Goal: Information Seeking & Learning: Check status

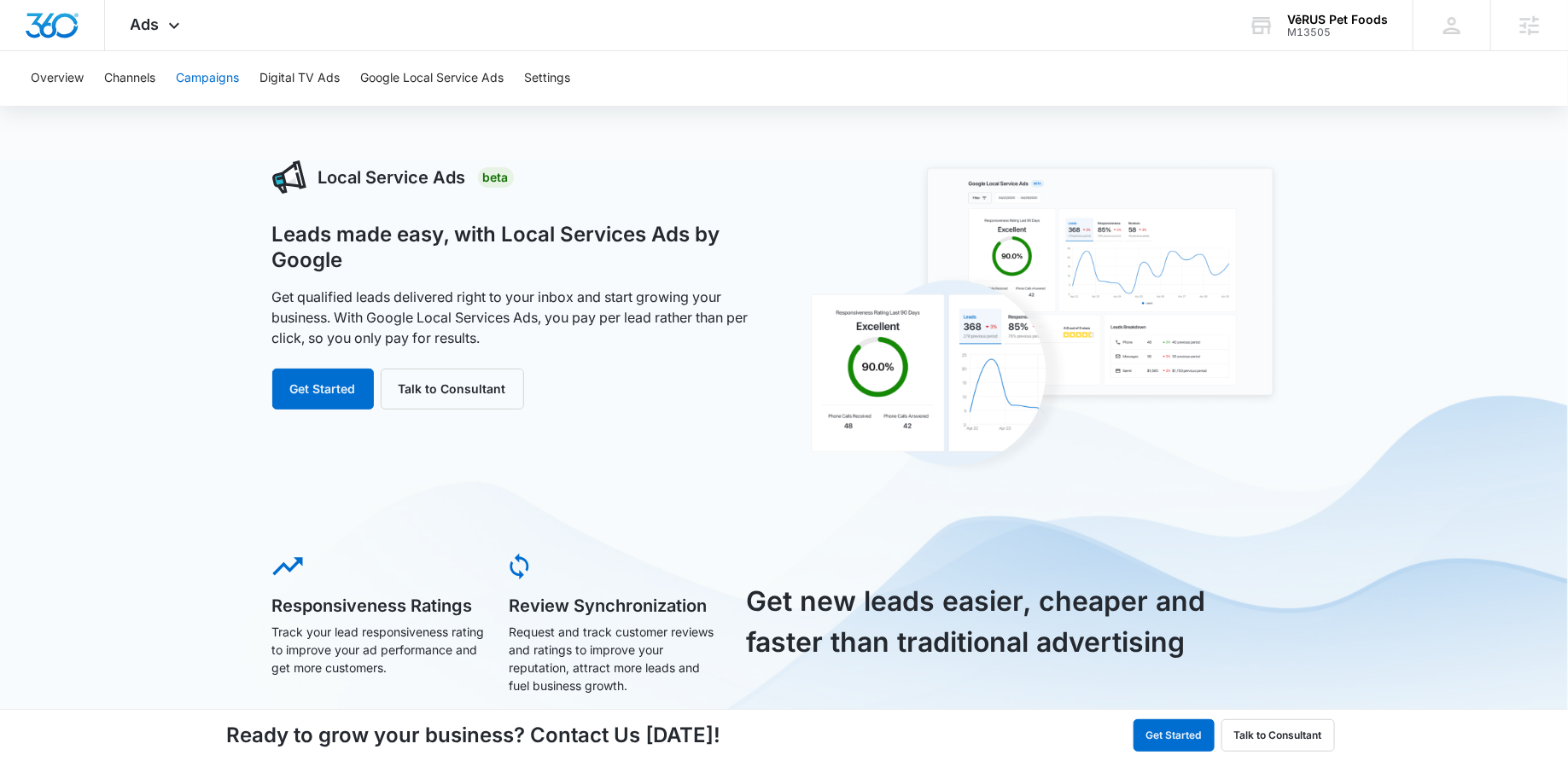
click at [201, 95] on button "Campaigns" at bounding box center [207, 78] width 63 height 55
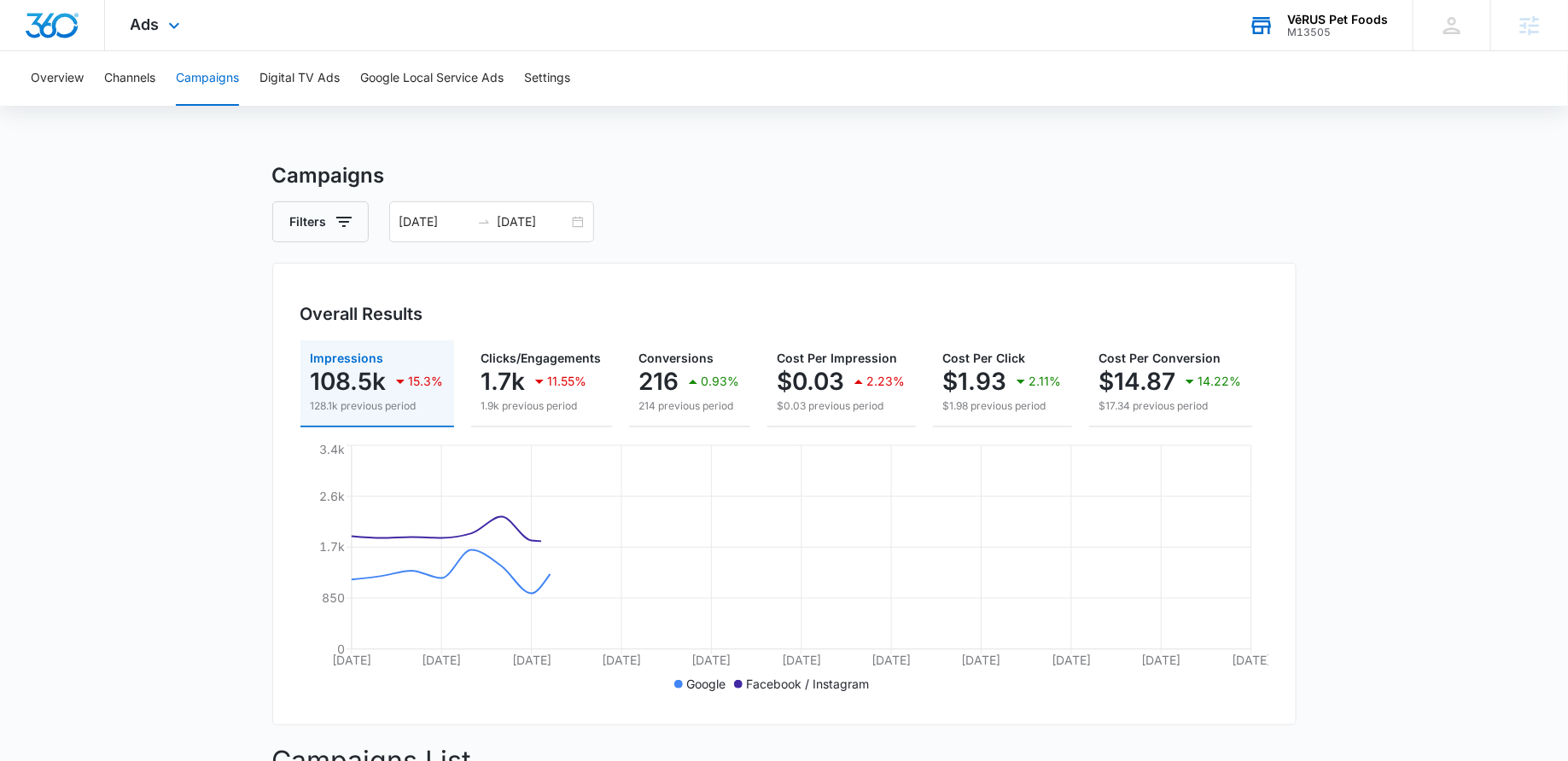
click at [1282, 24] on div "VēRUS Pet Foods M13505 Your Accounts View All" at bounding box center [1317, 25] width 189 height 50
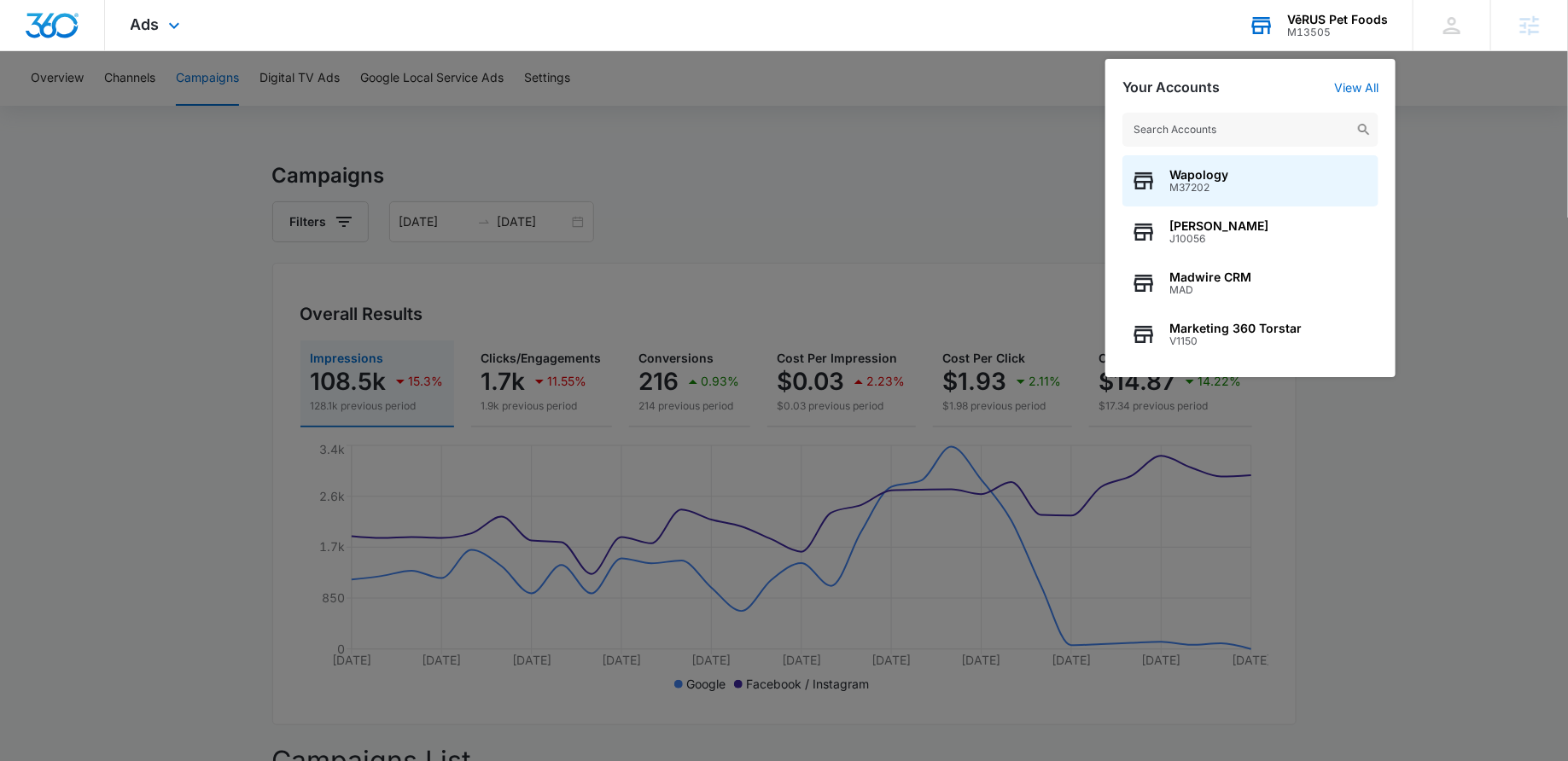
click at [1200, 122] on input "text" at bounding box center [1250, 129] width 256 height 34
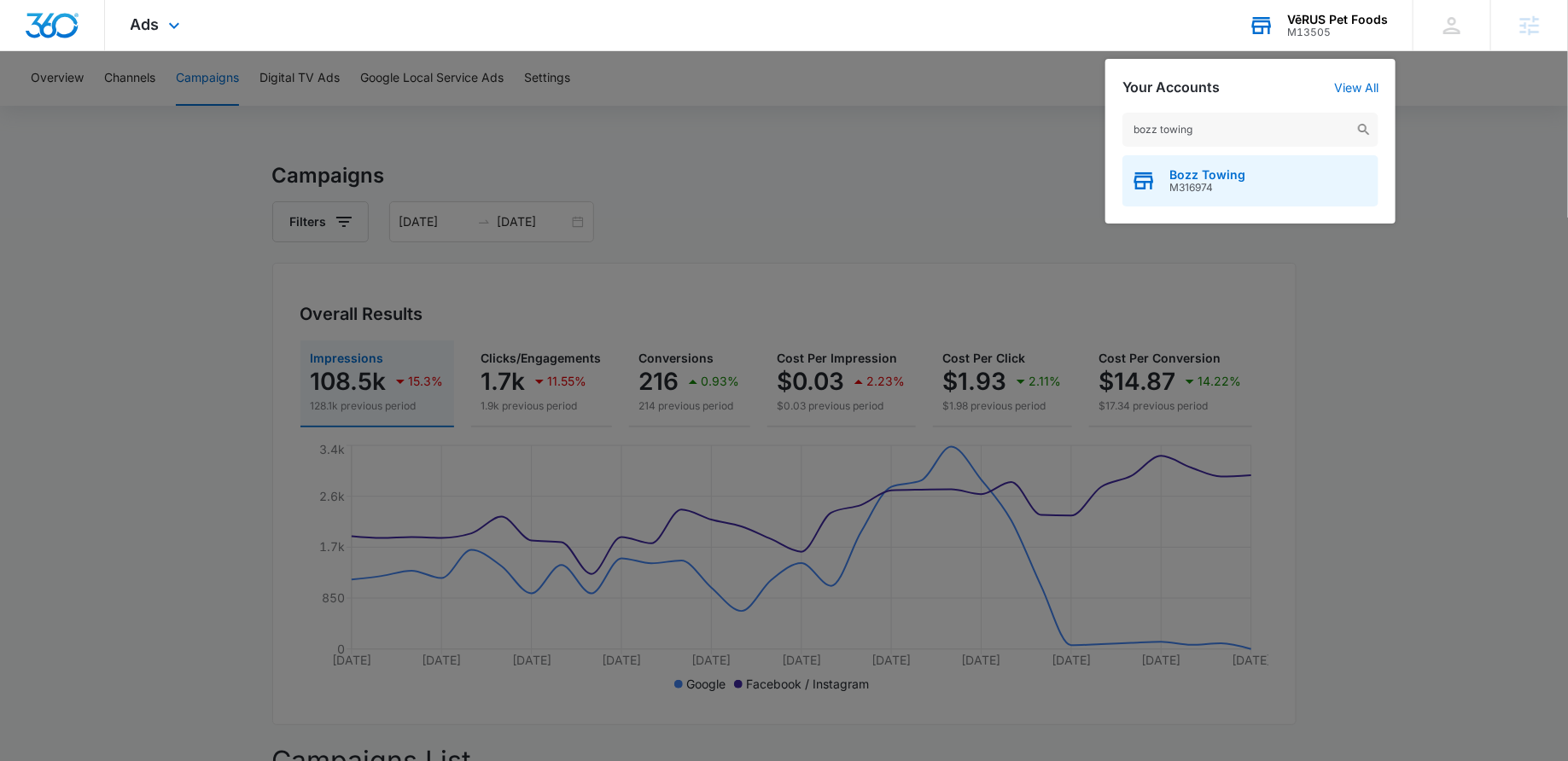
type input "bozz towing"
click at [1197, 176] on span "Bozz Towing" at bounding box center [1207, 175] width 76 height 14
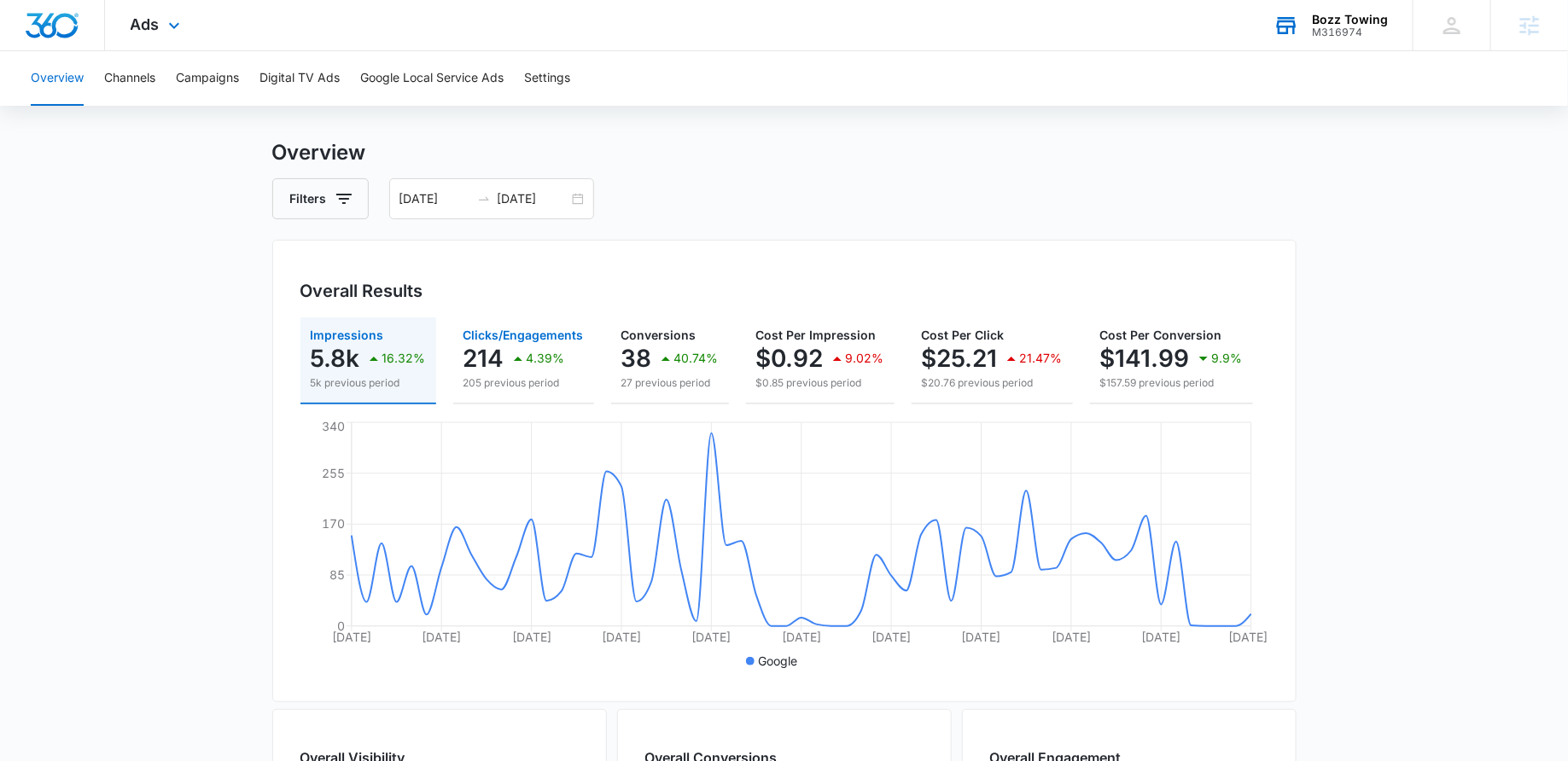
scroll to position [30, 0]
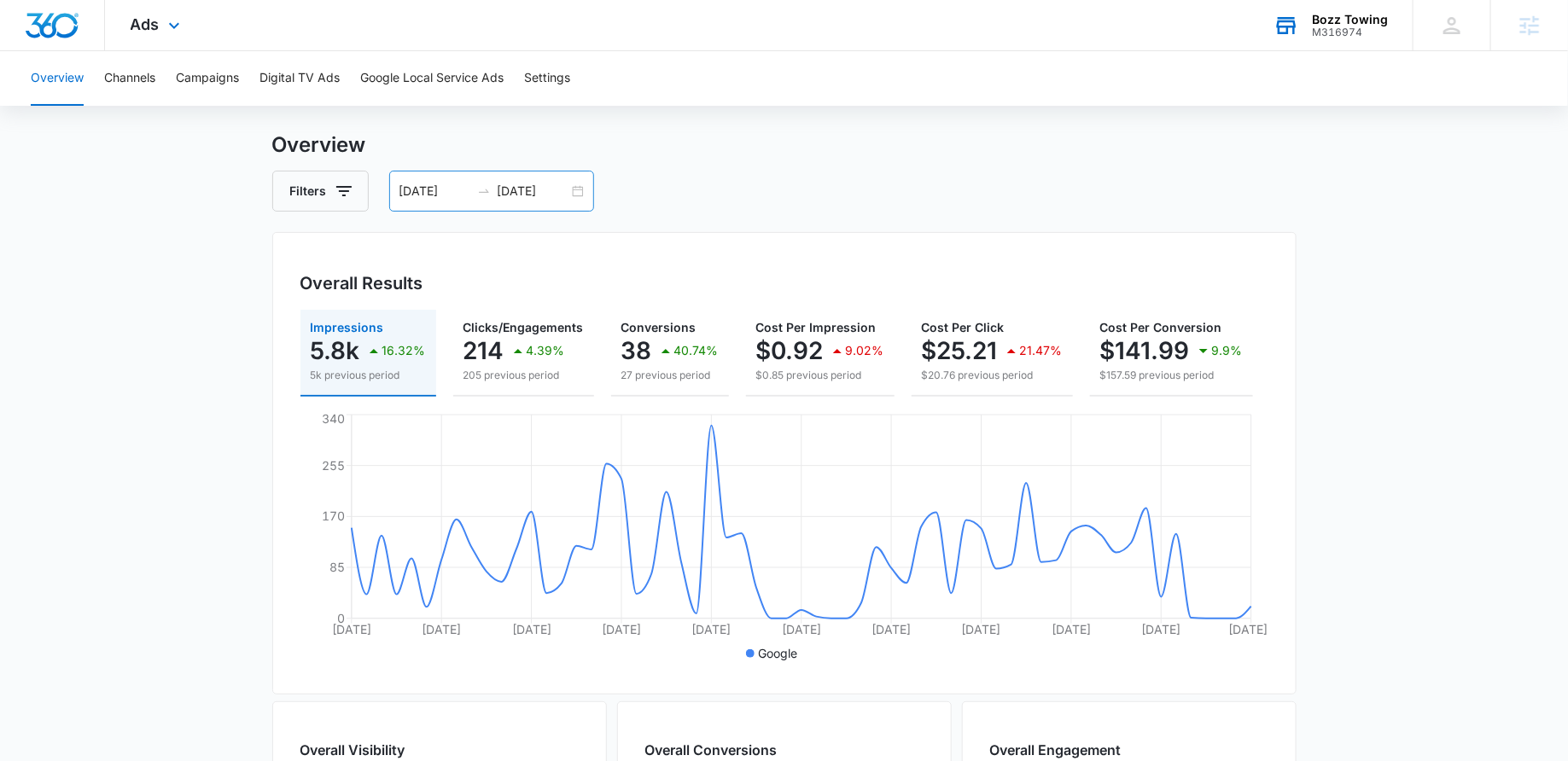
click at [577, 189] on div "08/01/2025 09/30/2025" at bounding box center [492, 191] width 205 height 41
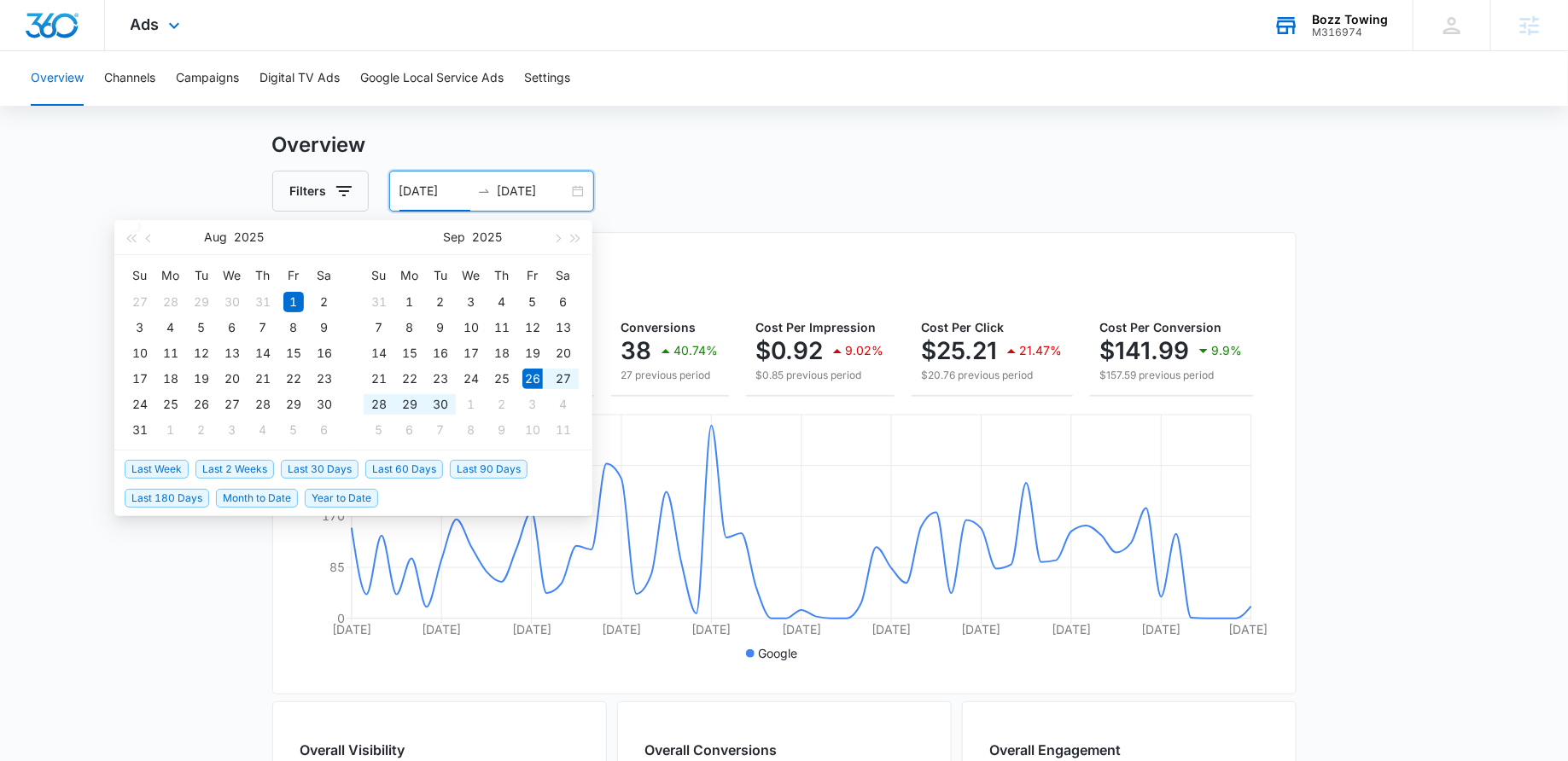
click at [252, 462] on span "Last 2 Weeks" at bounding box center [235, 469] width 78 height 19
type input "09/26/2025"
type input "10/10/2025"
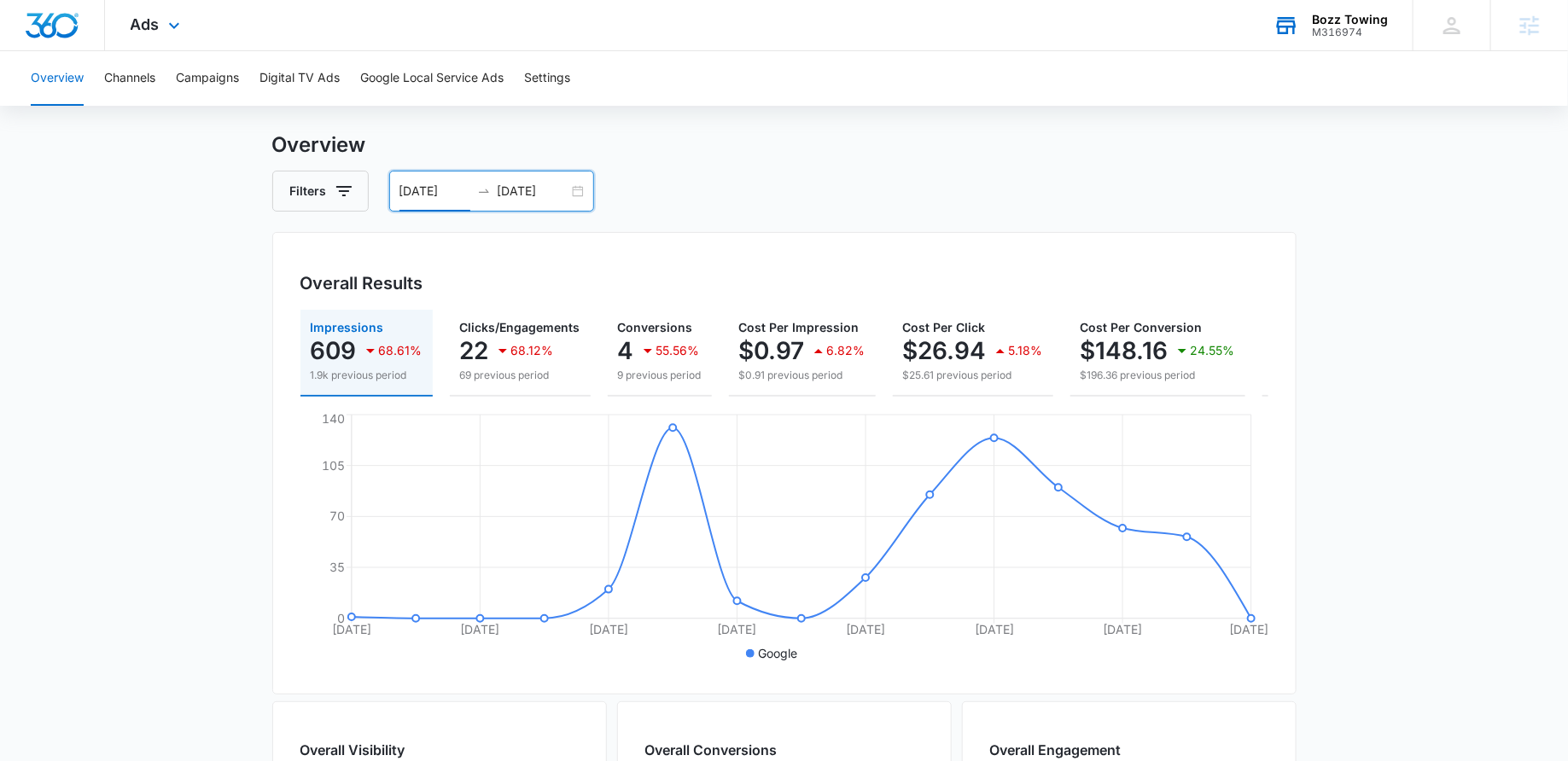
click at [573, 193] on div "09/26/2025 10/10/2025" at bounding box center [492, 191] width 205 height 41
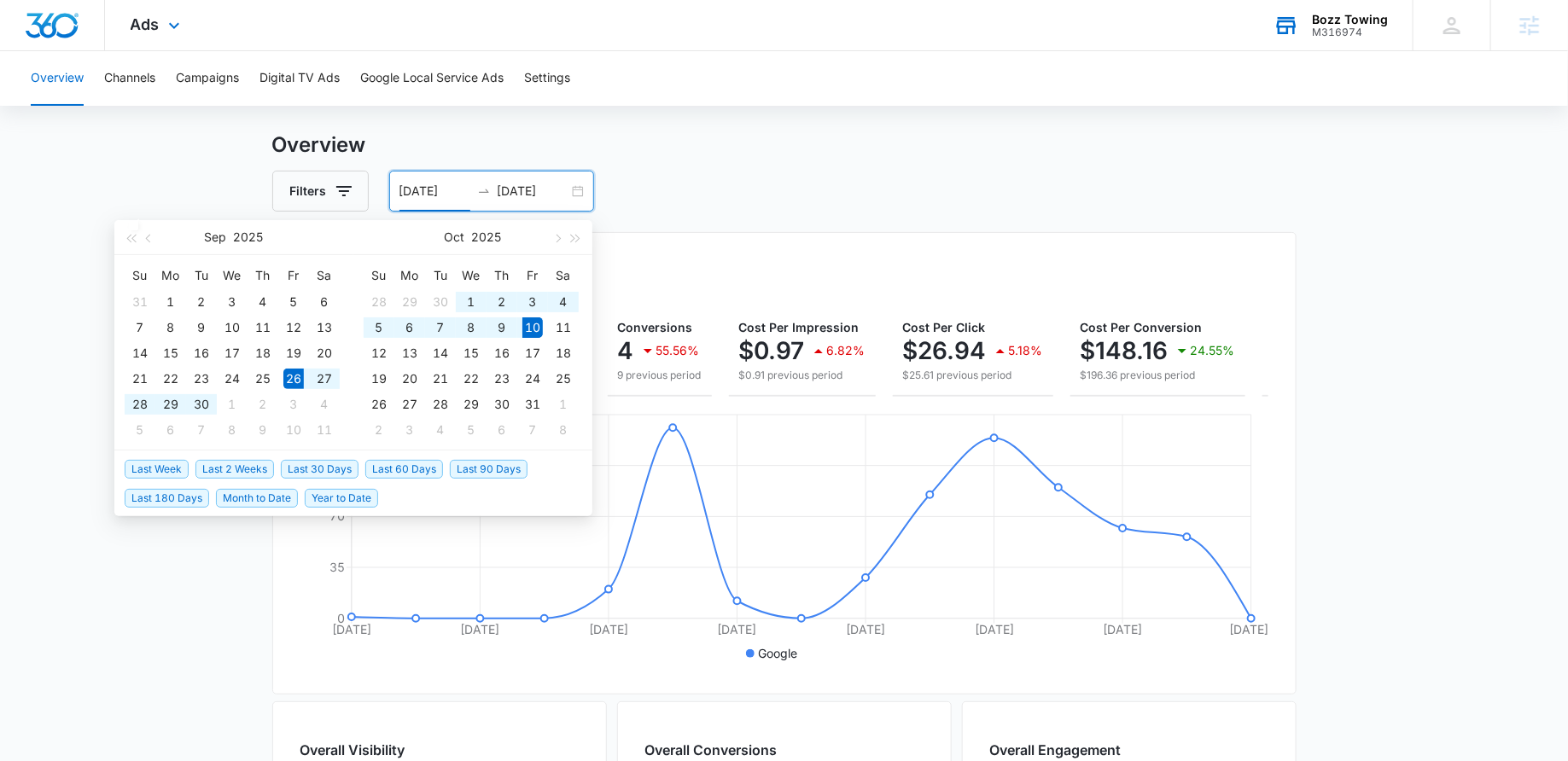
click at [245, 464] on span "Last 2 Weeks" at bounding box center [235, 469] width 78 height 19
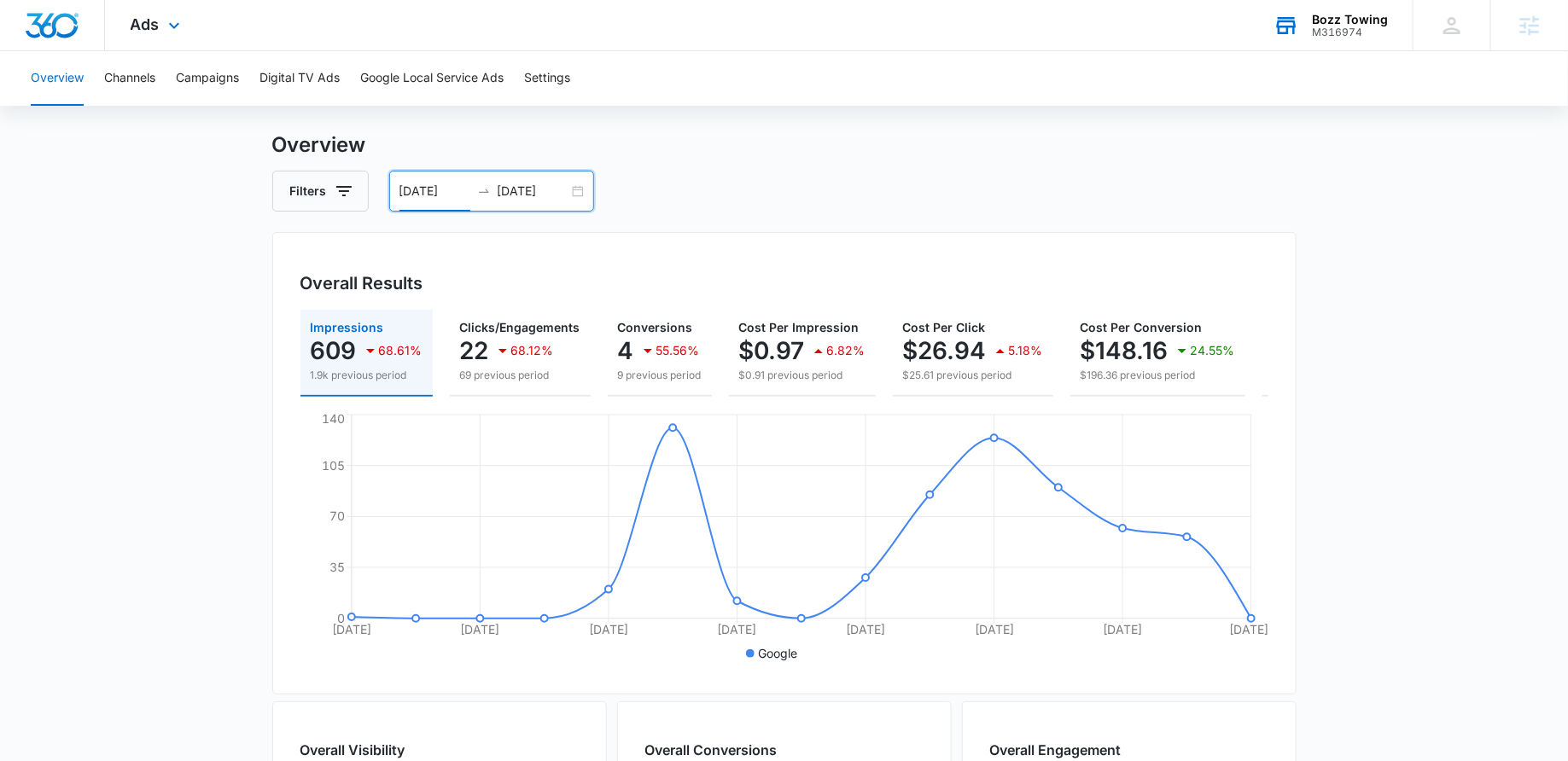
click at [581, 192] on div "09/26/2025 10/10/2025" at bounding box center [492, 191] width 205 height 41
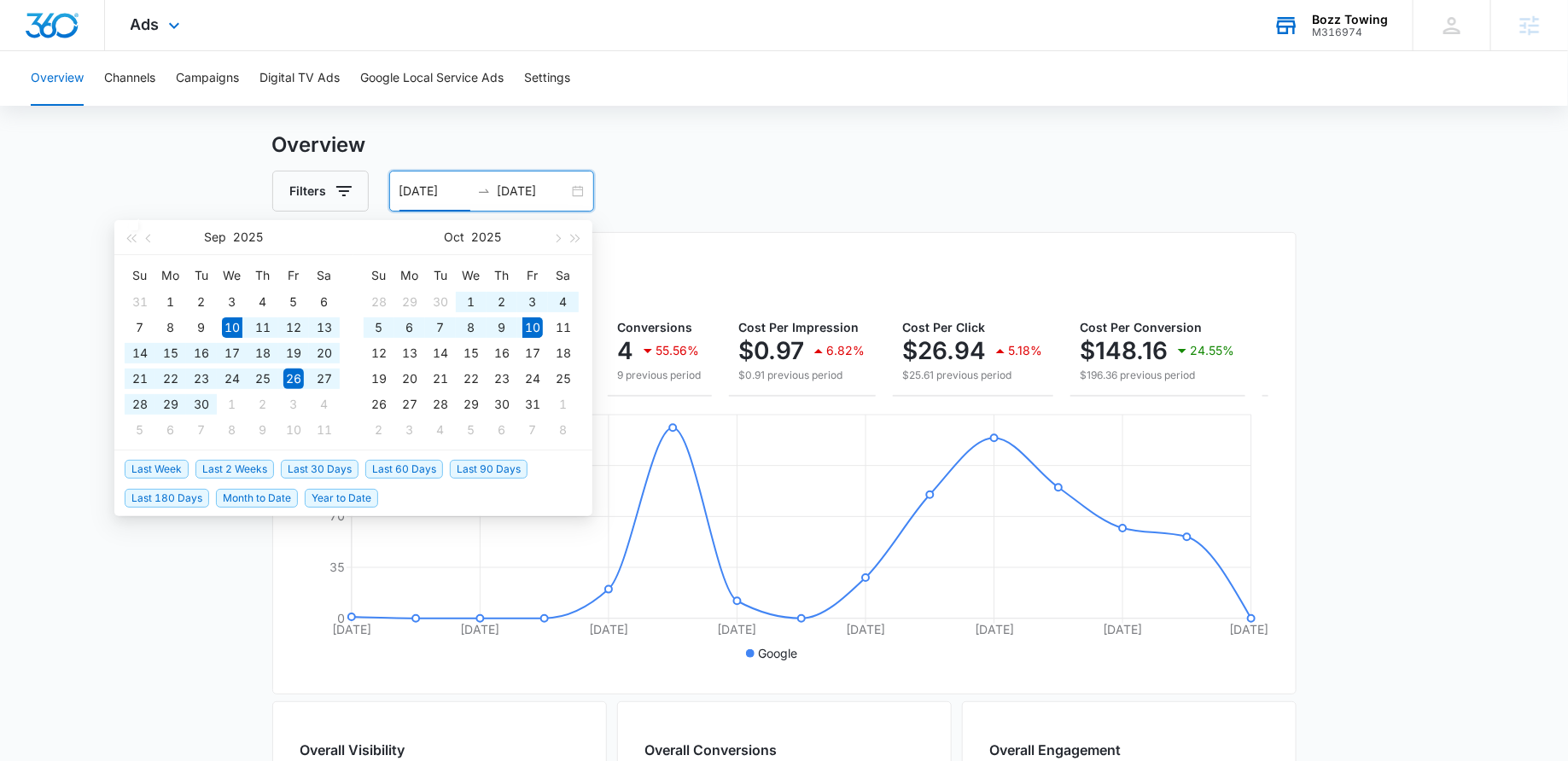
click at [317, 465] on span "Last 30 Days" at bounding box center [319, 469] width 78 height 19
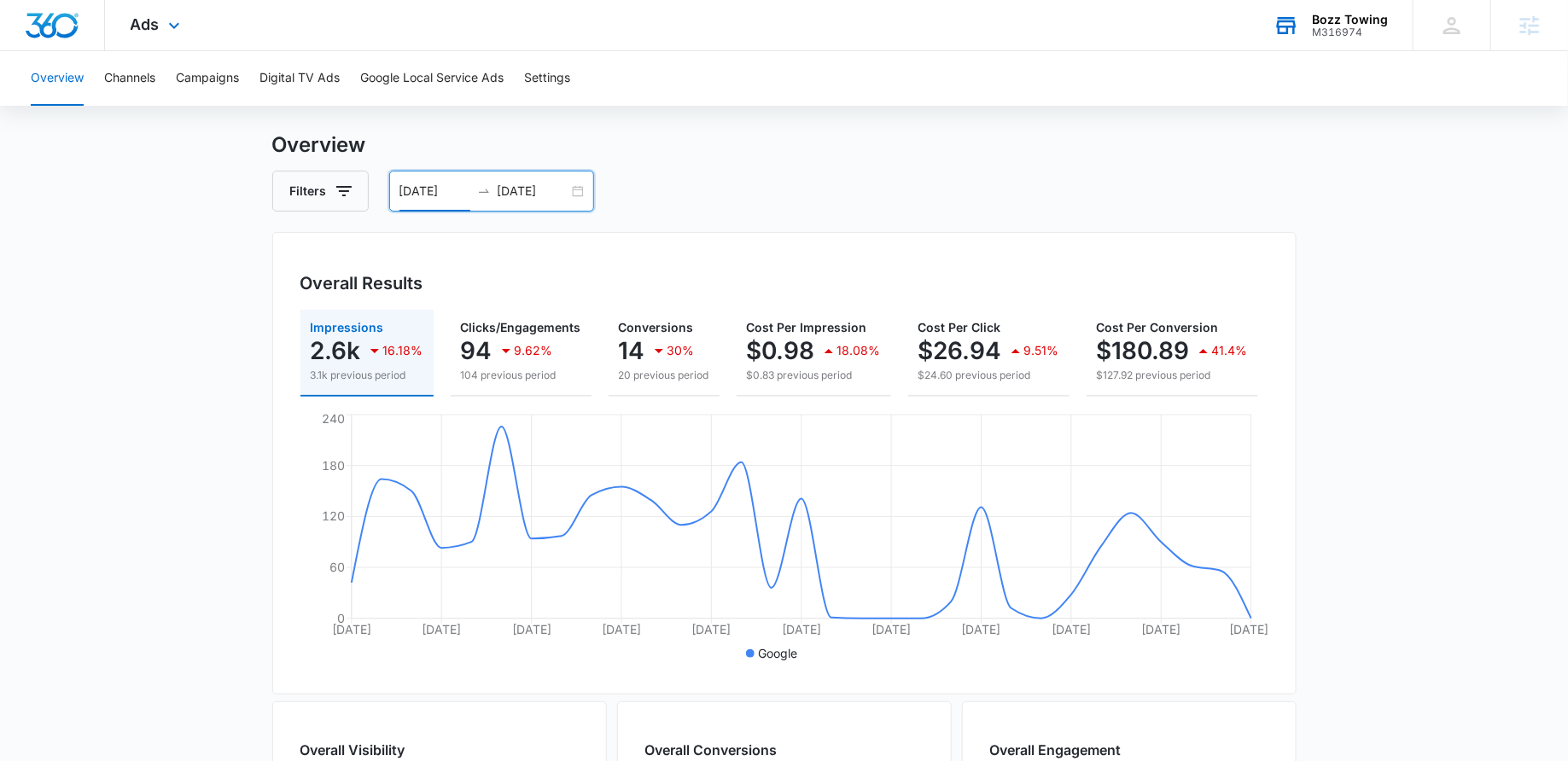
click at [574, 188] on div "09/10/2025 10/10/2025" at bounding box center [492, 191] width 205 height 41
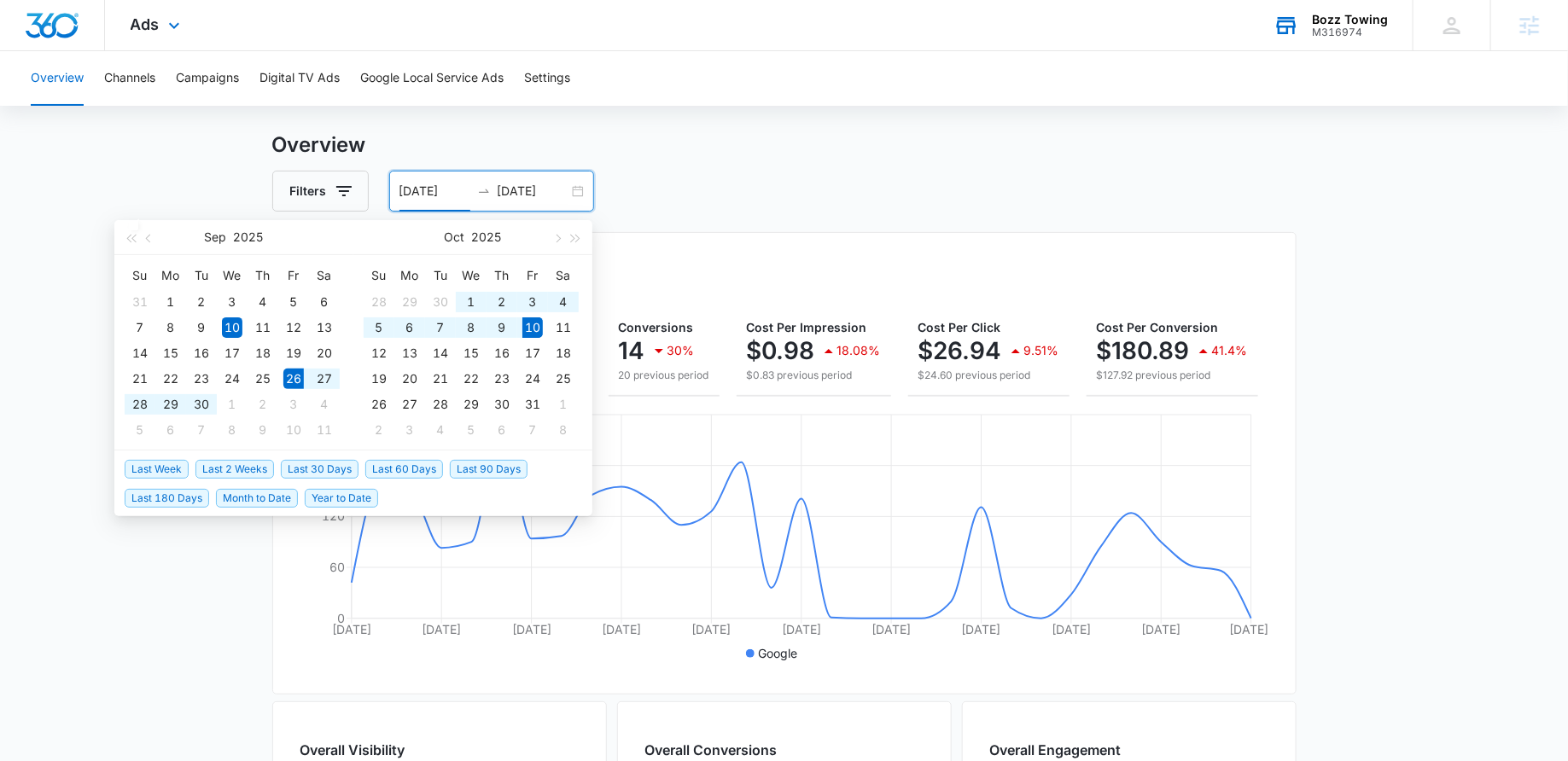
click at [228, 468] on span "Last 2 Weeks" at bounding box center [235, 469] width 78 height 19
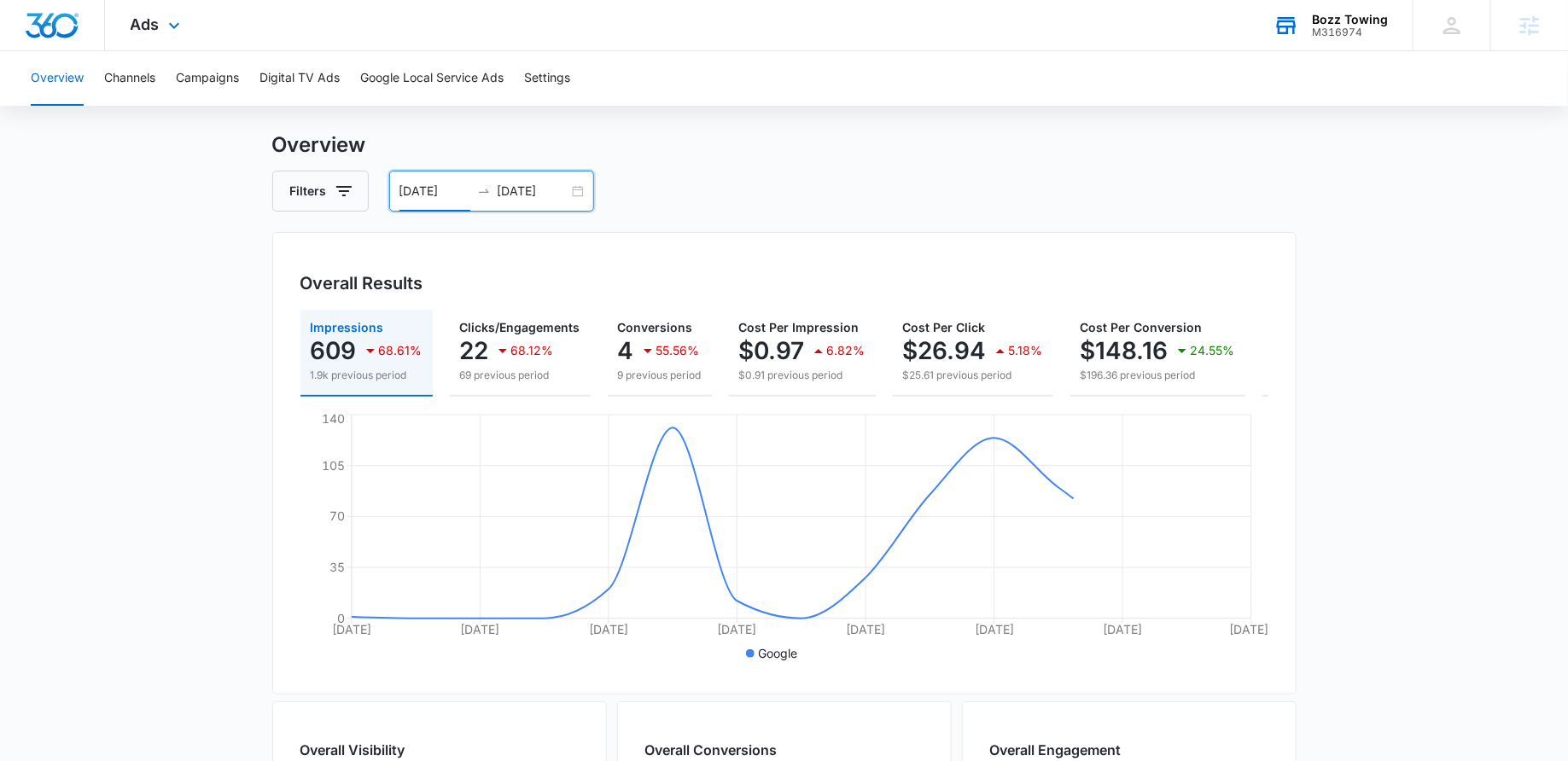
click at [577, 188] on div "09/26/2025 10/10/2025" at bounding box center [492, 191] width 205 height 41
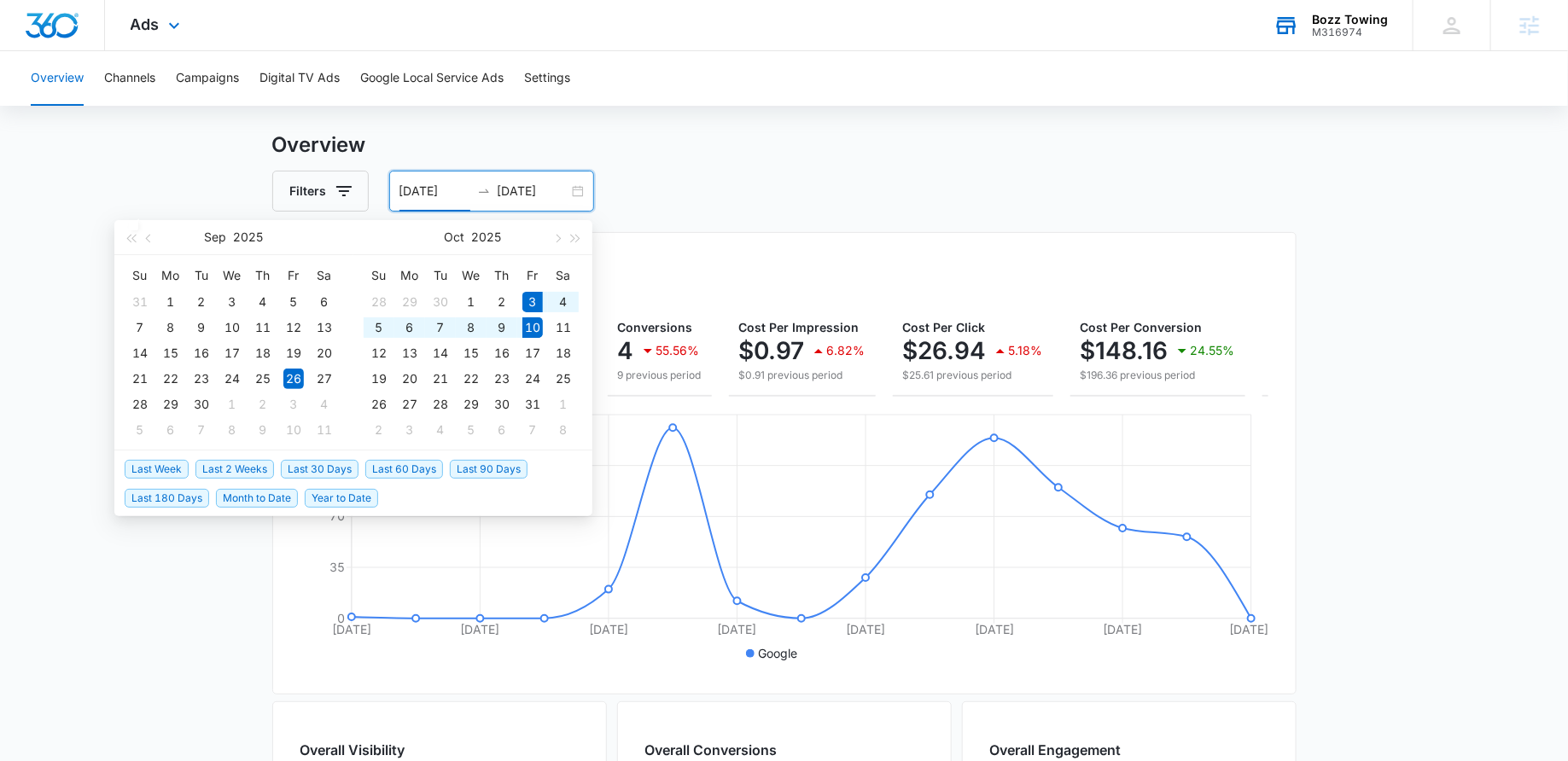
click at [166, 466] on span "Last Week" at bounding box center [156, 469] width 64 height 19
type input "10/03/2025"
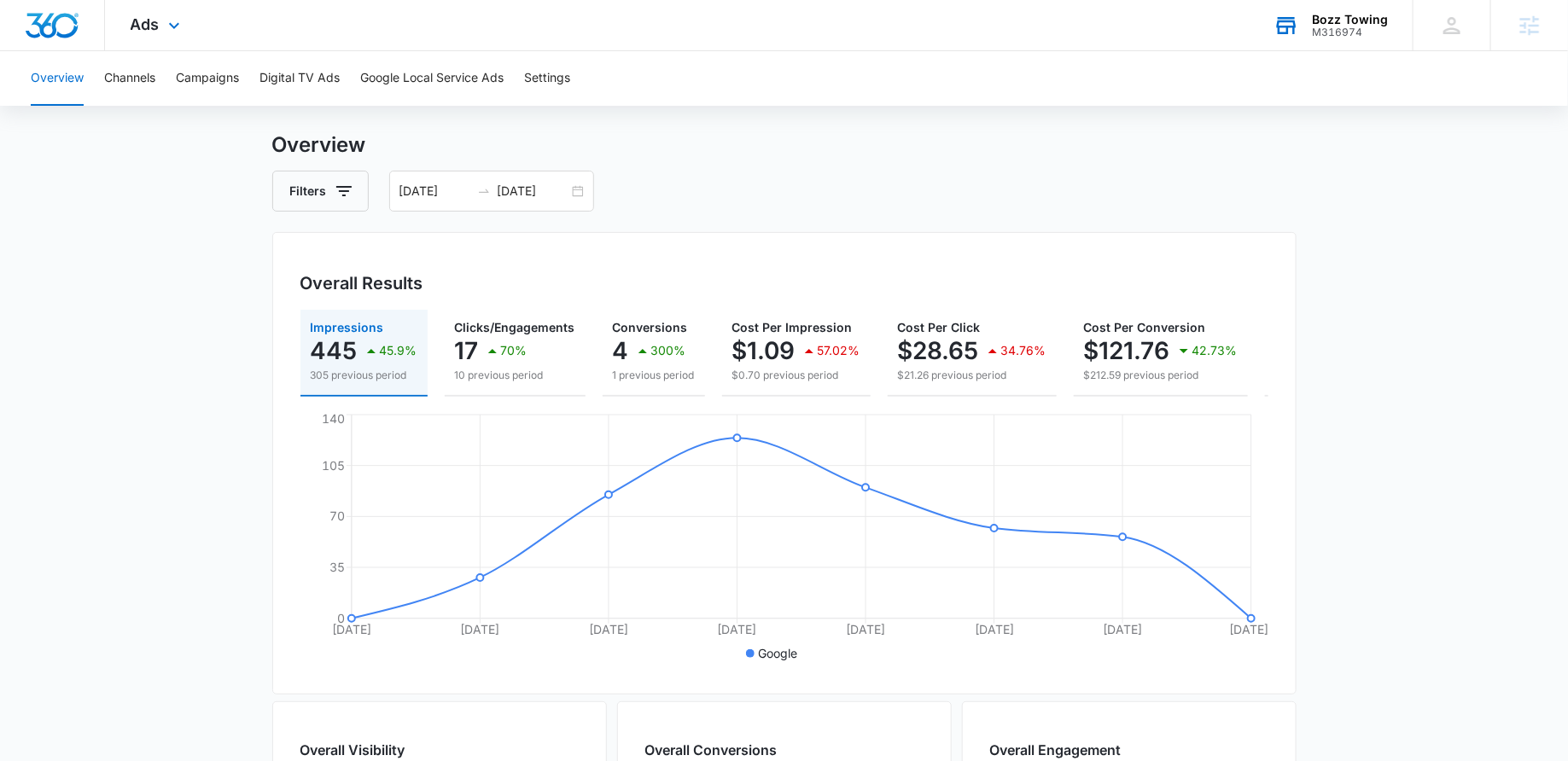
click at [587, 350] on div "Impressions 445 45.9% 305 previous period Clicks/Engagements 17 70% 10 previous…" at bounding box center [784, 353] width 967 height 87
click at [625, 364] on p "4" at bounding box center [620, 351] width 17 height 27
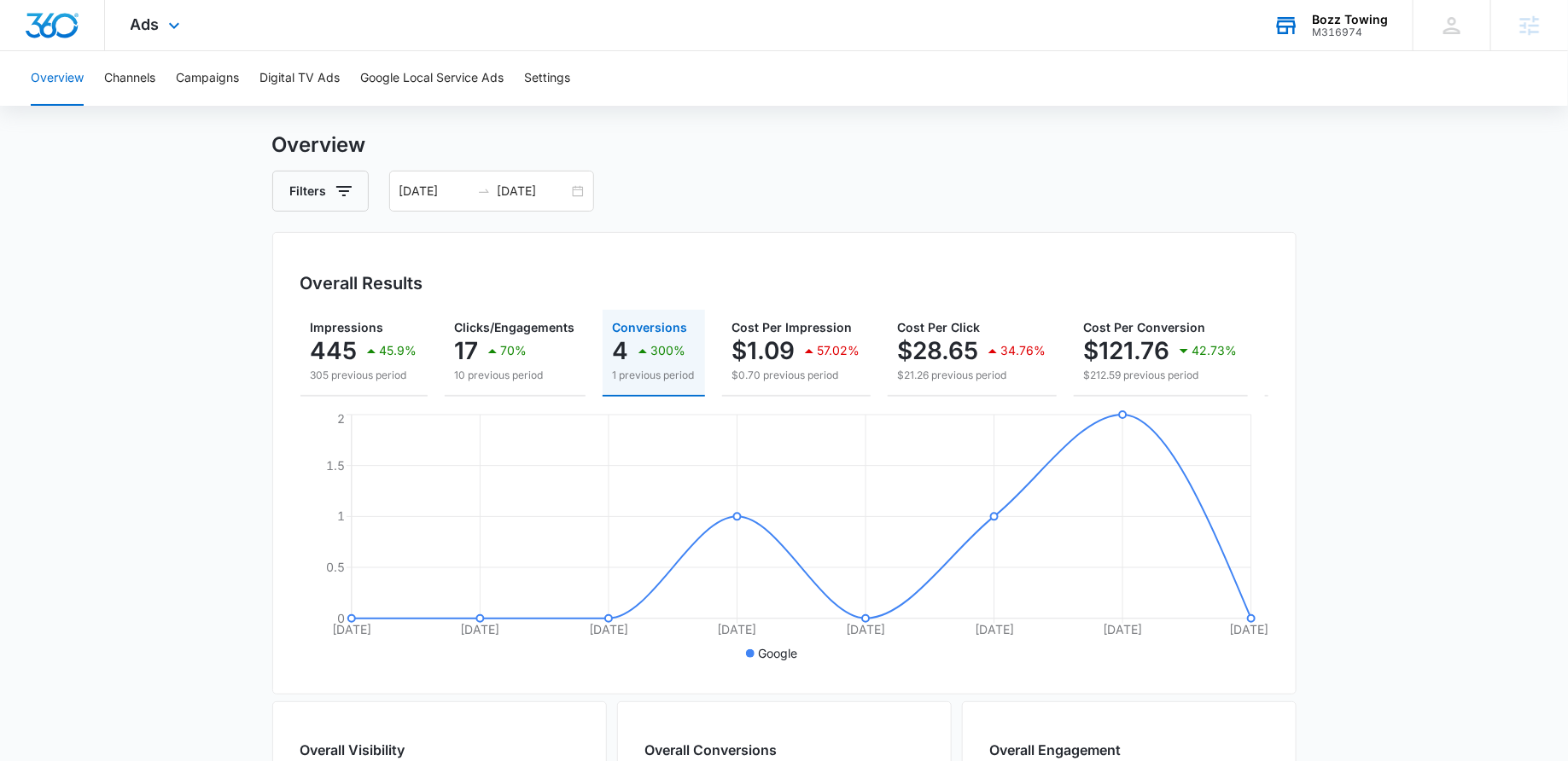
click at [171, 7] on div "Ads Apps Reputation Websites Forms CRM Email Social Shop Payments POS Content A…" at bounding box center [157, 25] width 105 height 50
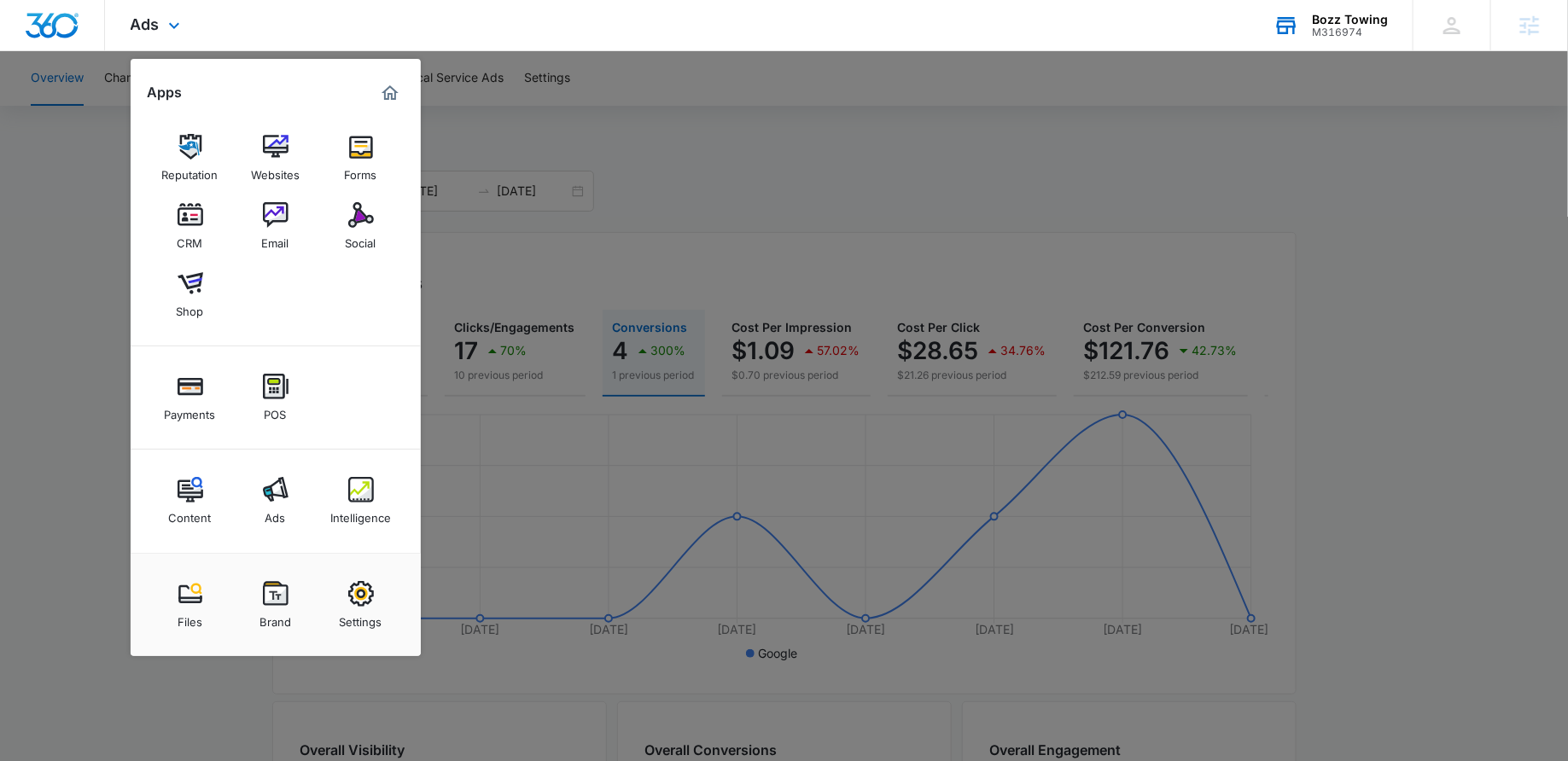
click at [351, 533] on div "Content Ads Intelligence" at bounding box center [276, 500] width 290 height 103
click at [366, 486] on img at bounding box center [361, 489] width 26 height 25
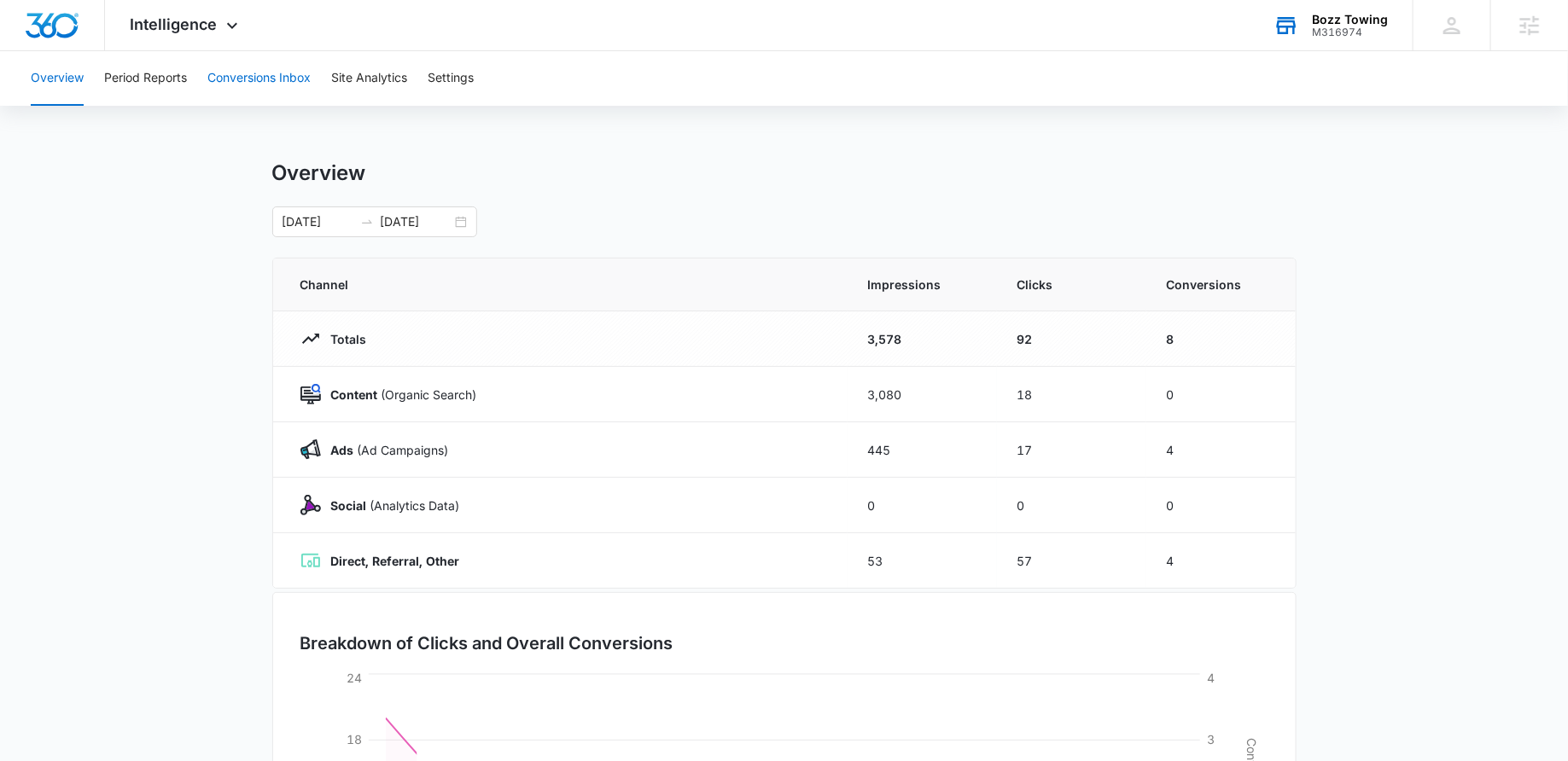
click at [264, 76] on button "Conversions Inbox" at bounding box center [258, 78] width 103 height 55
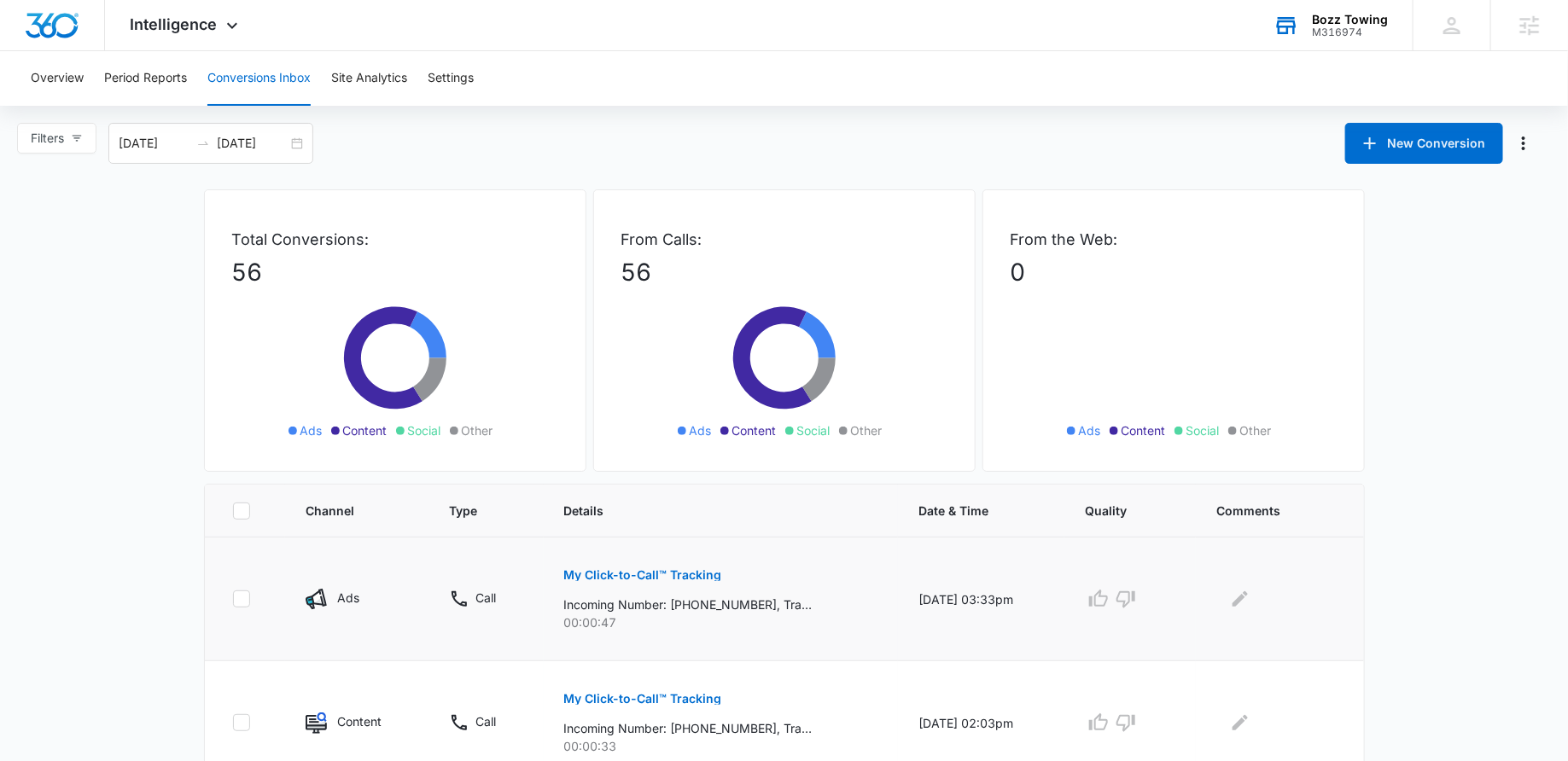
click at [587, 581] on button "My Click-to-Call™ Tracking" at bounding box center [643, 575] width 158 height 41
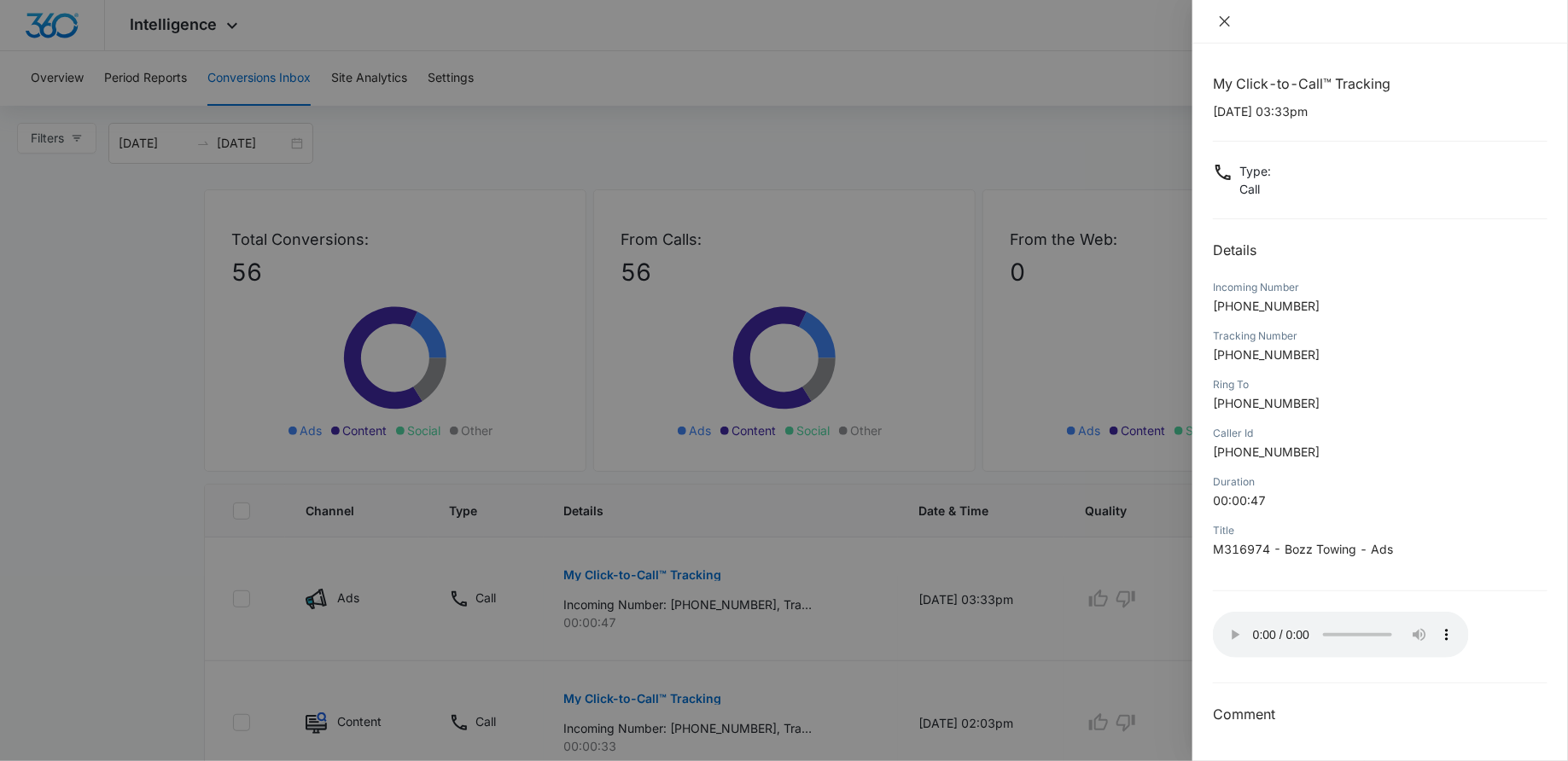
click at [1224, 22] on icon "close" at bounding box center [1225, 22] width 10 height 10
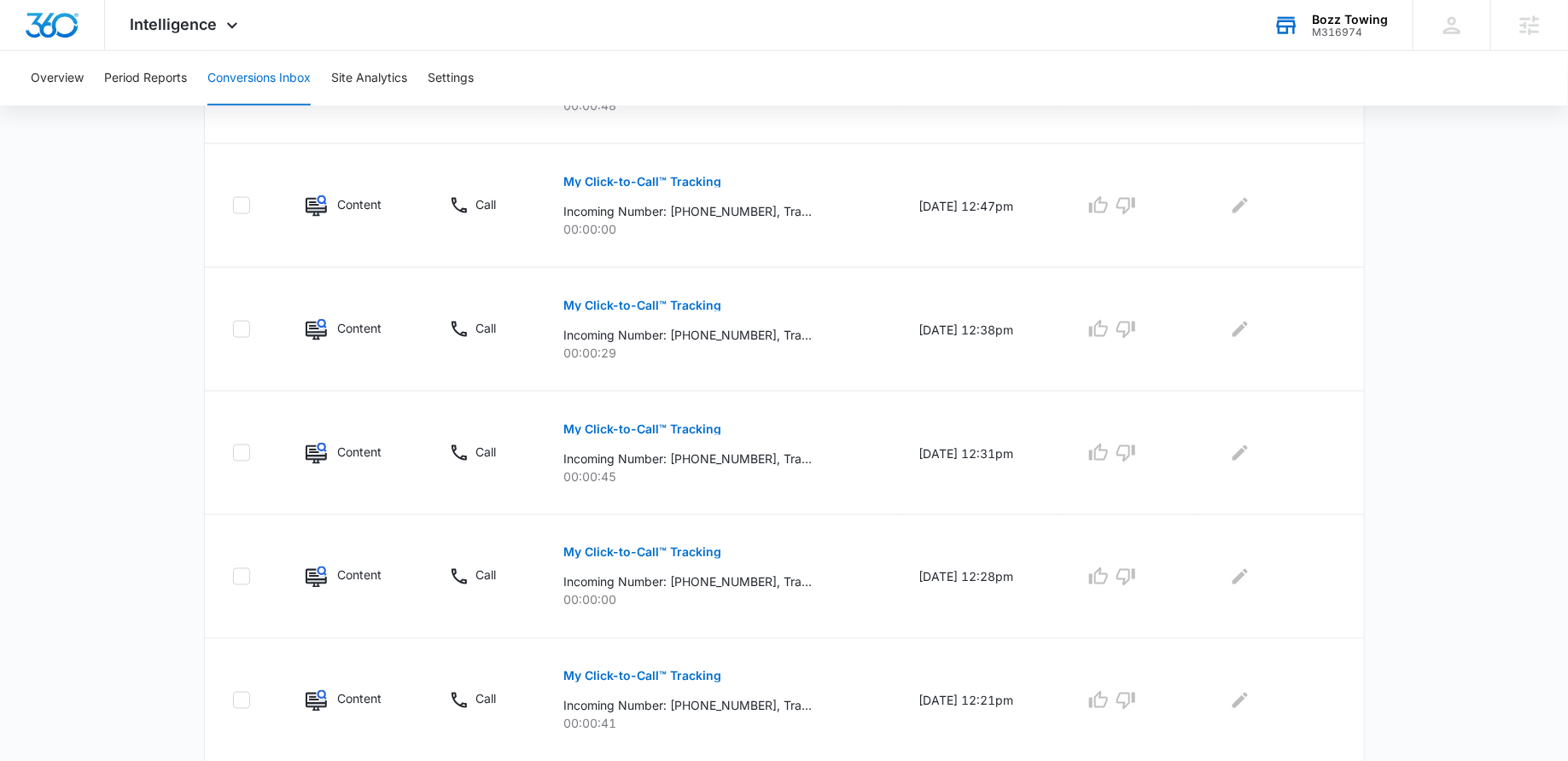
scroll to position [1061, 0]
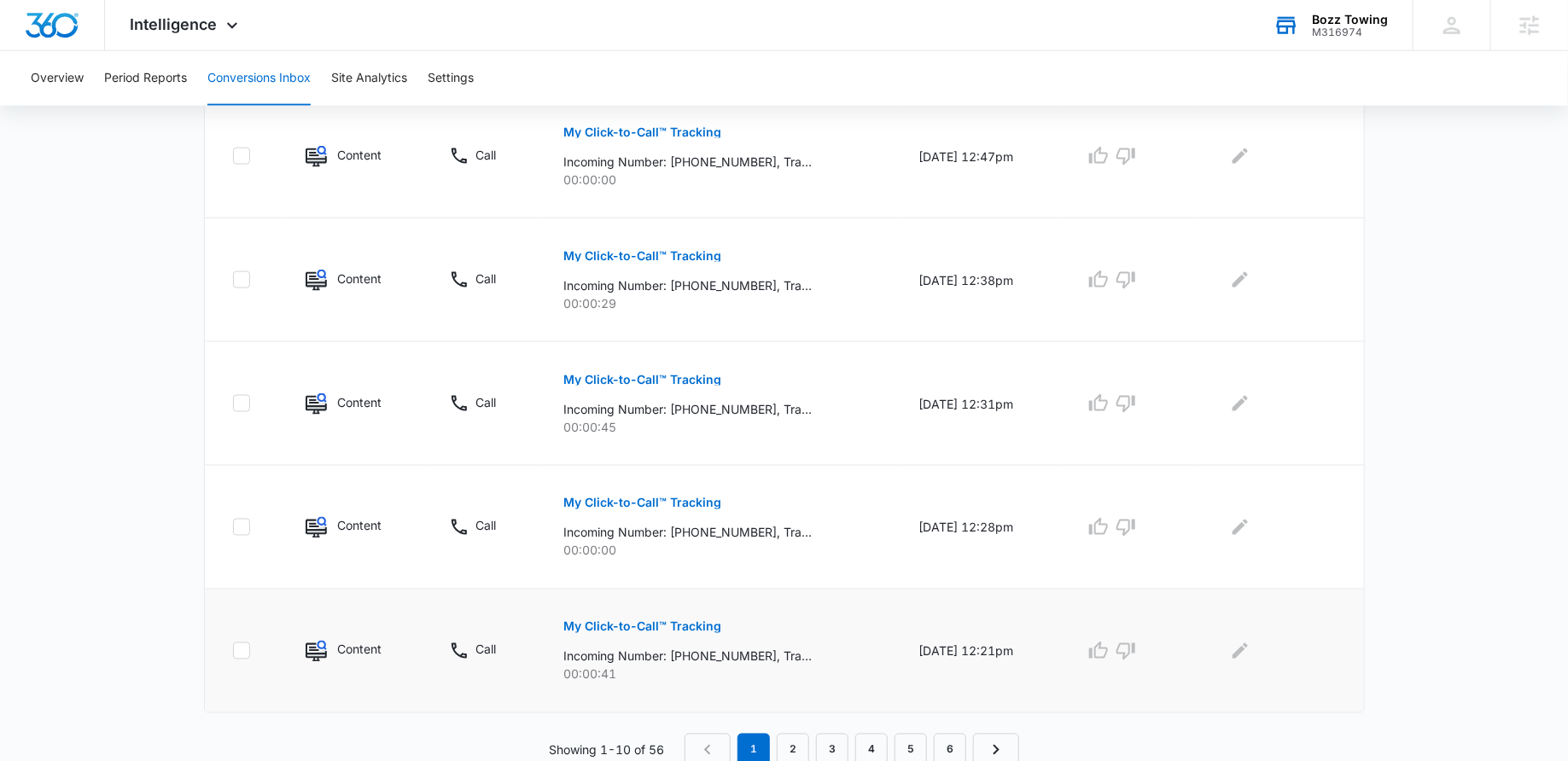
click at [589, 630] on button "My Click-to-Call™ Tracking" at bounding box center [643, 627] width 158 height 41
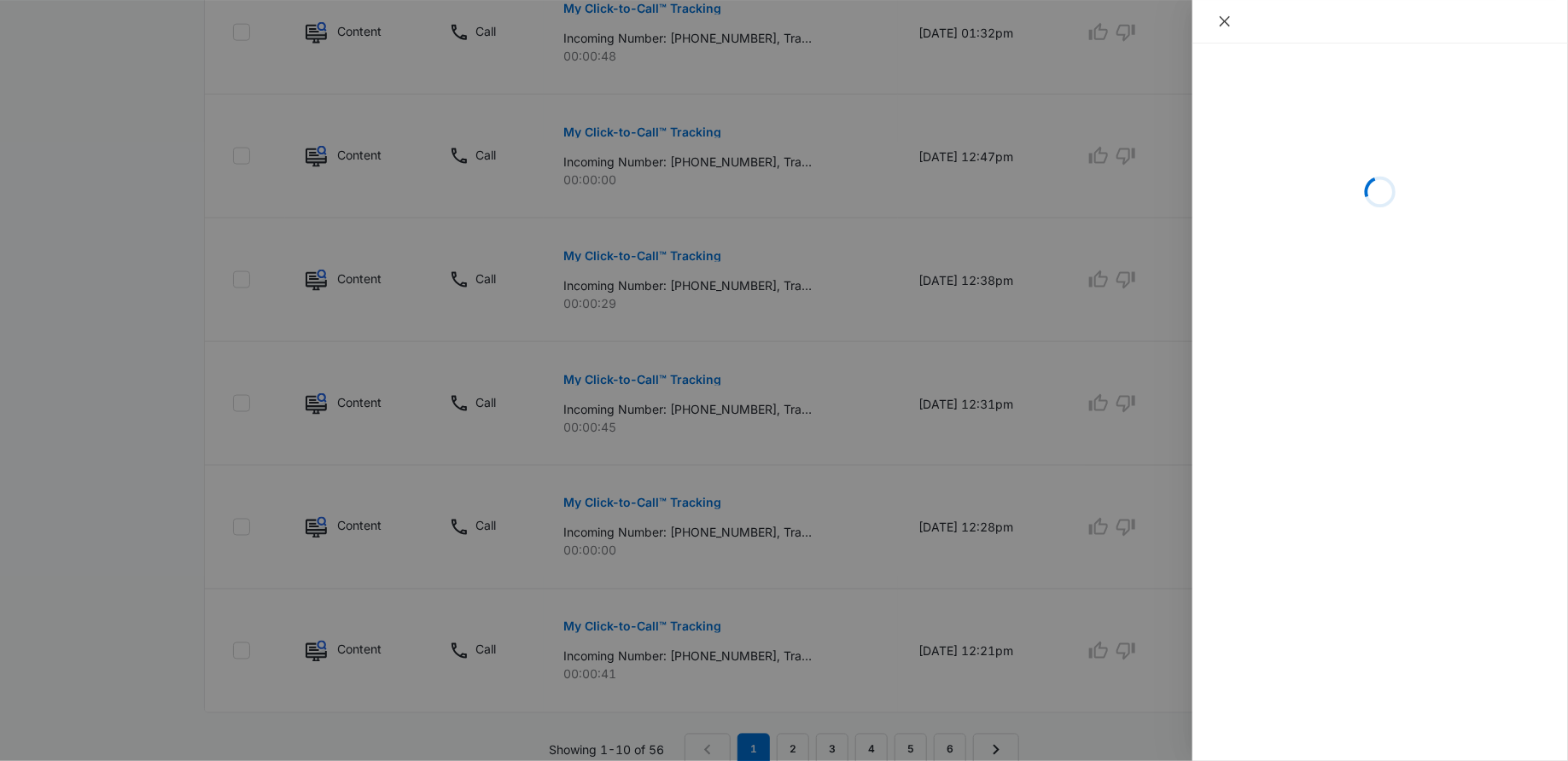
click at [1223, 16] on icon "close" at bounding box center [1225, 22] width 14 height 14
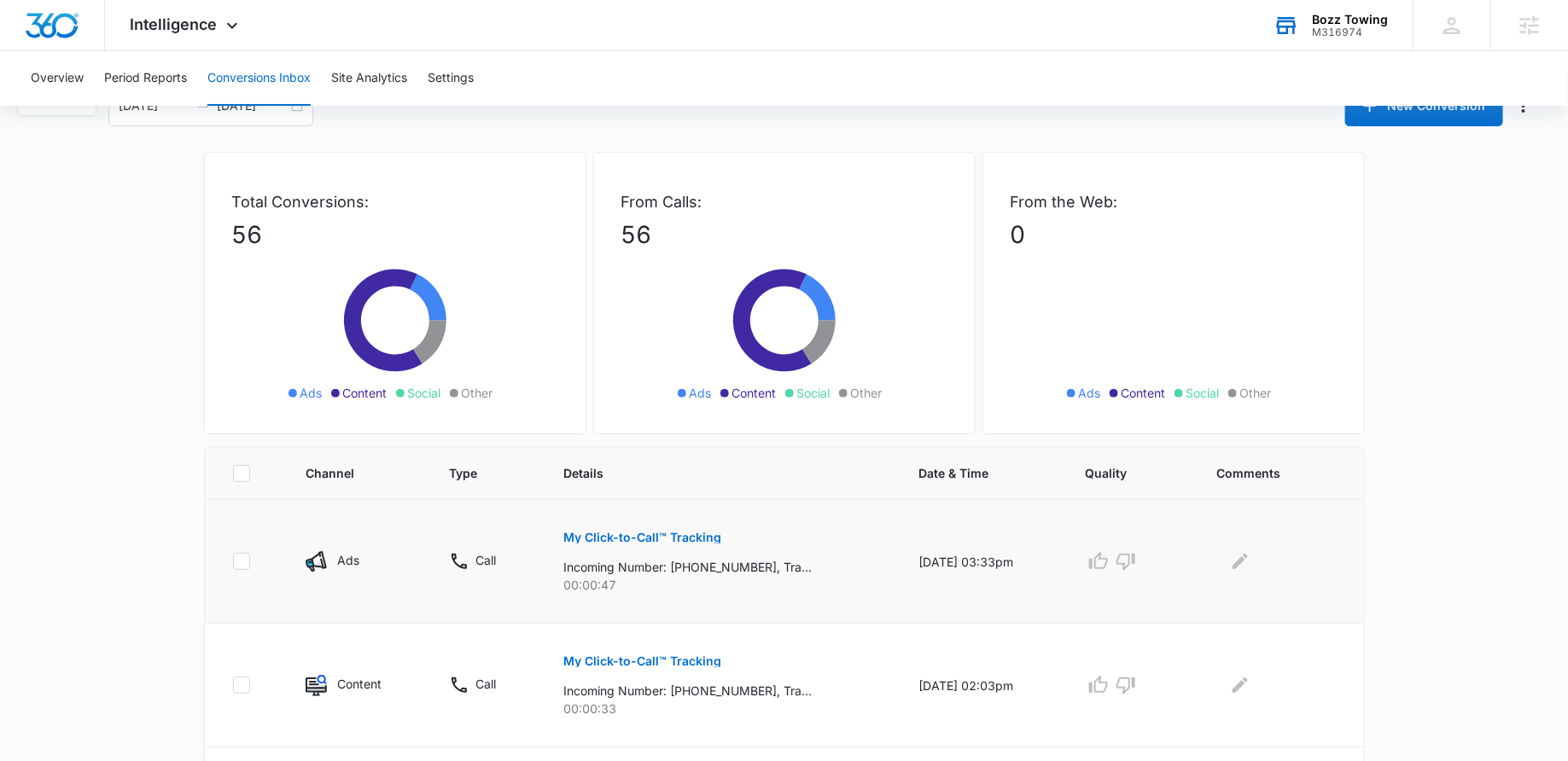
scroll to position [0, 0]
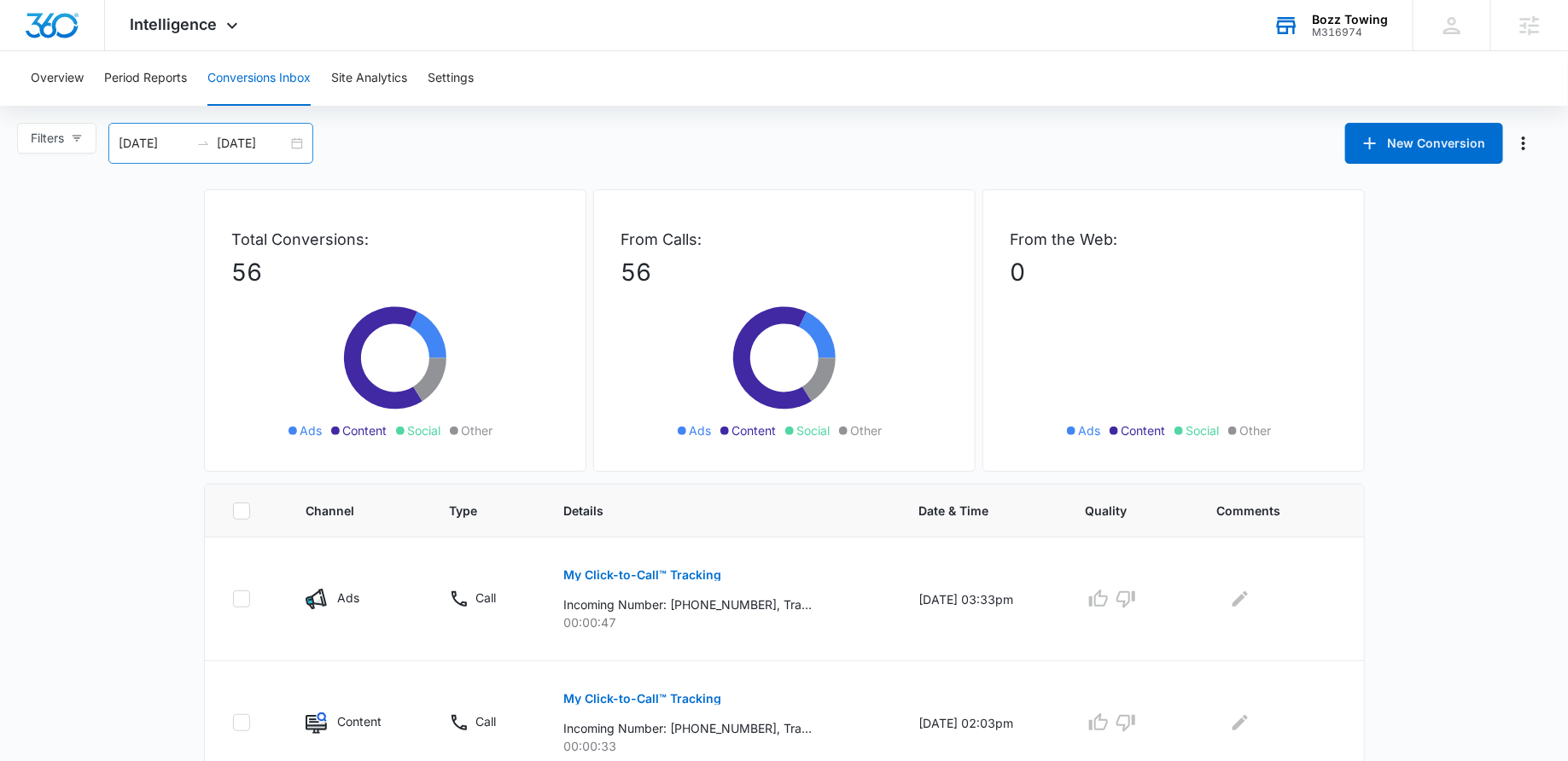
click at [296, 131] on div "09/10/2025 10/10/2025" at bounding box center [210, 143] width 205 height 41
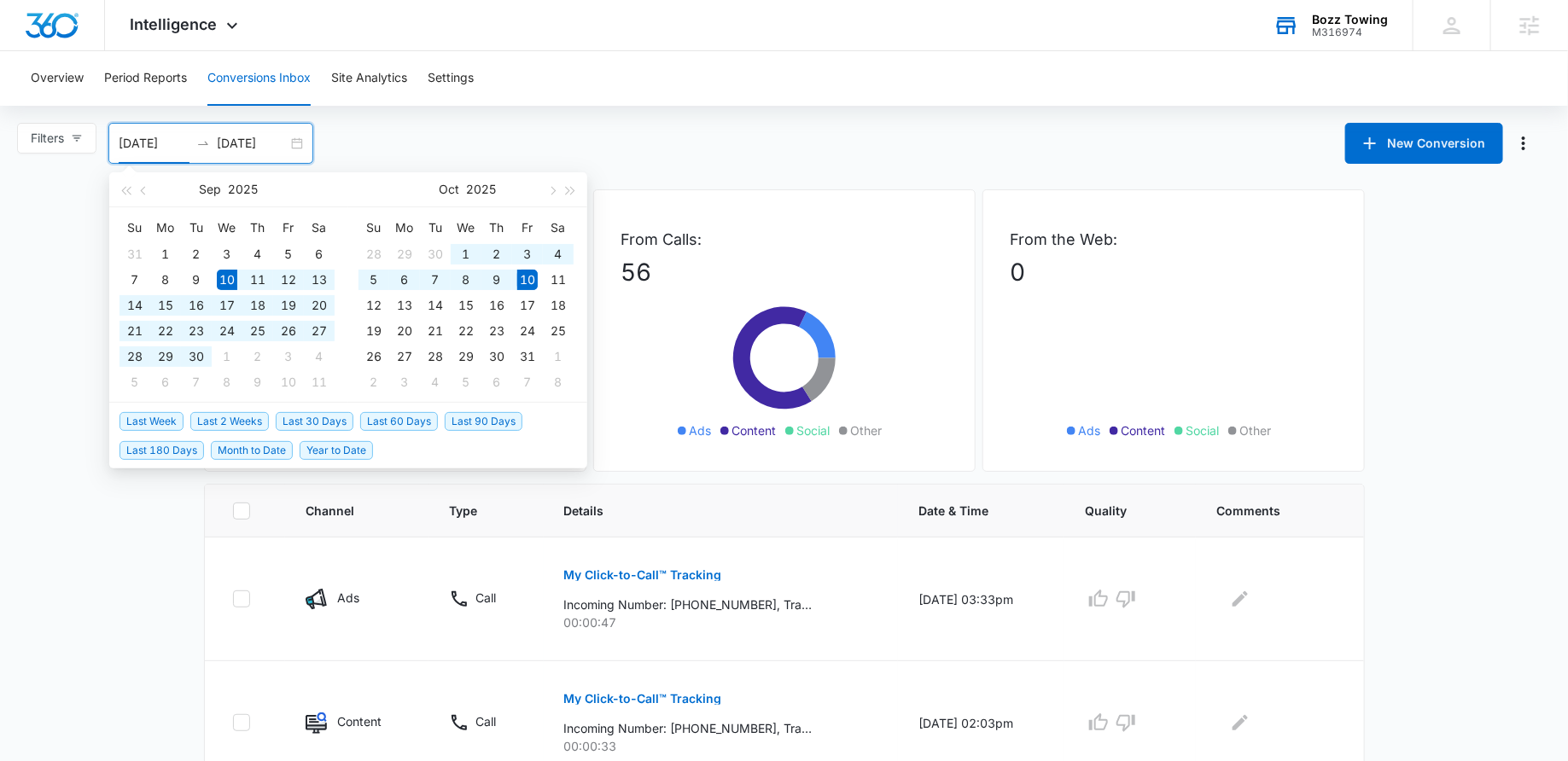
click at [406, 146] on div "Filters 09/10/2025 10/10/2025 New Conversion Sep 2025 Su Mo Tu We Th Fr Sa 31 1…" at bounding box center [784, 143] width 1568 height 41
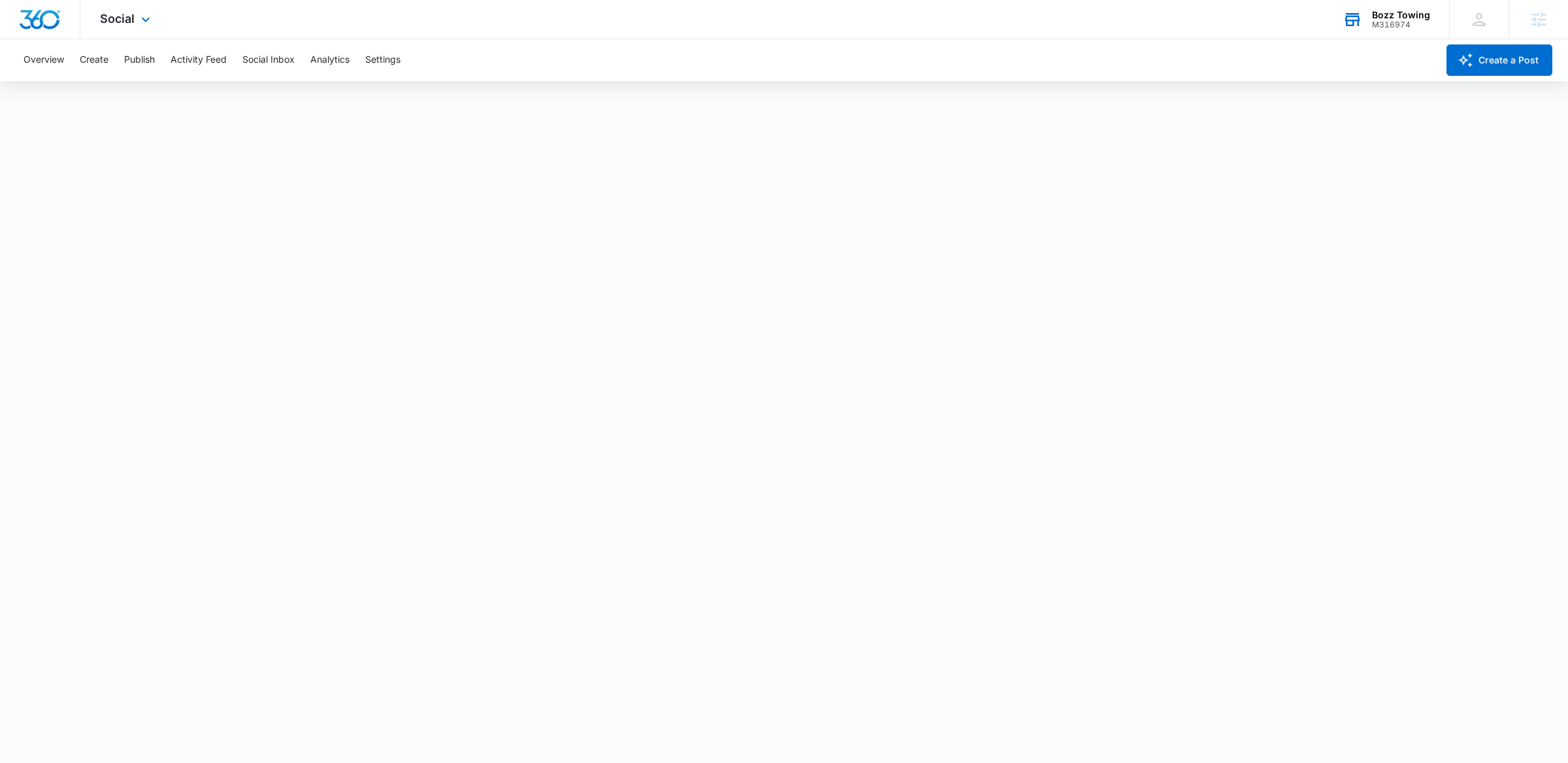
click at [1379, 18] on div "Bozz Towing" at bounding box center [1400, 15] width 58 height 11
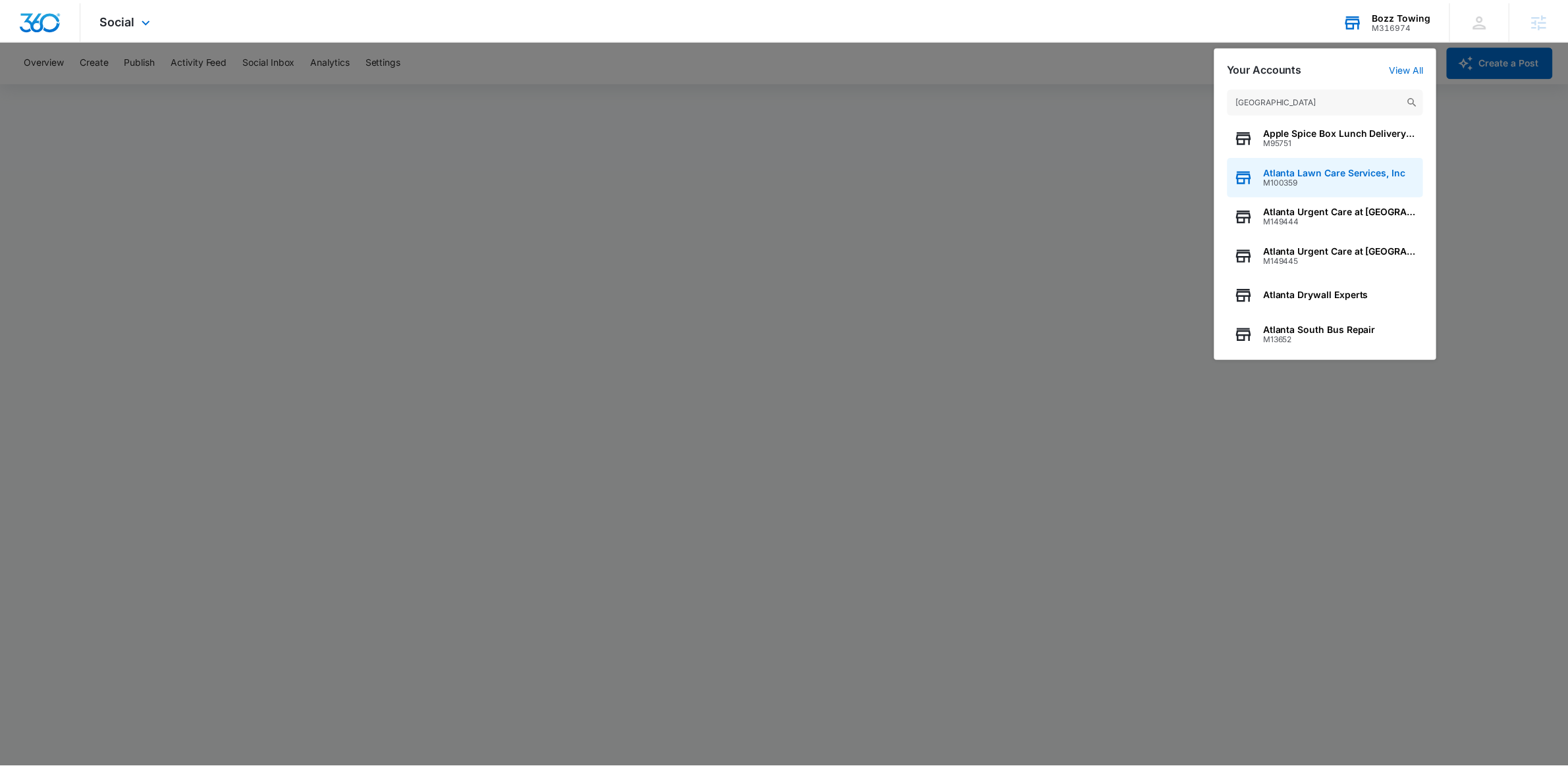
scroll to position [169, 0]
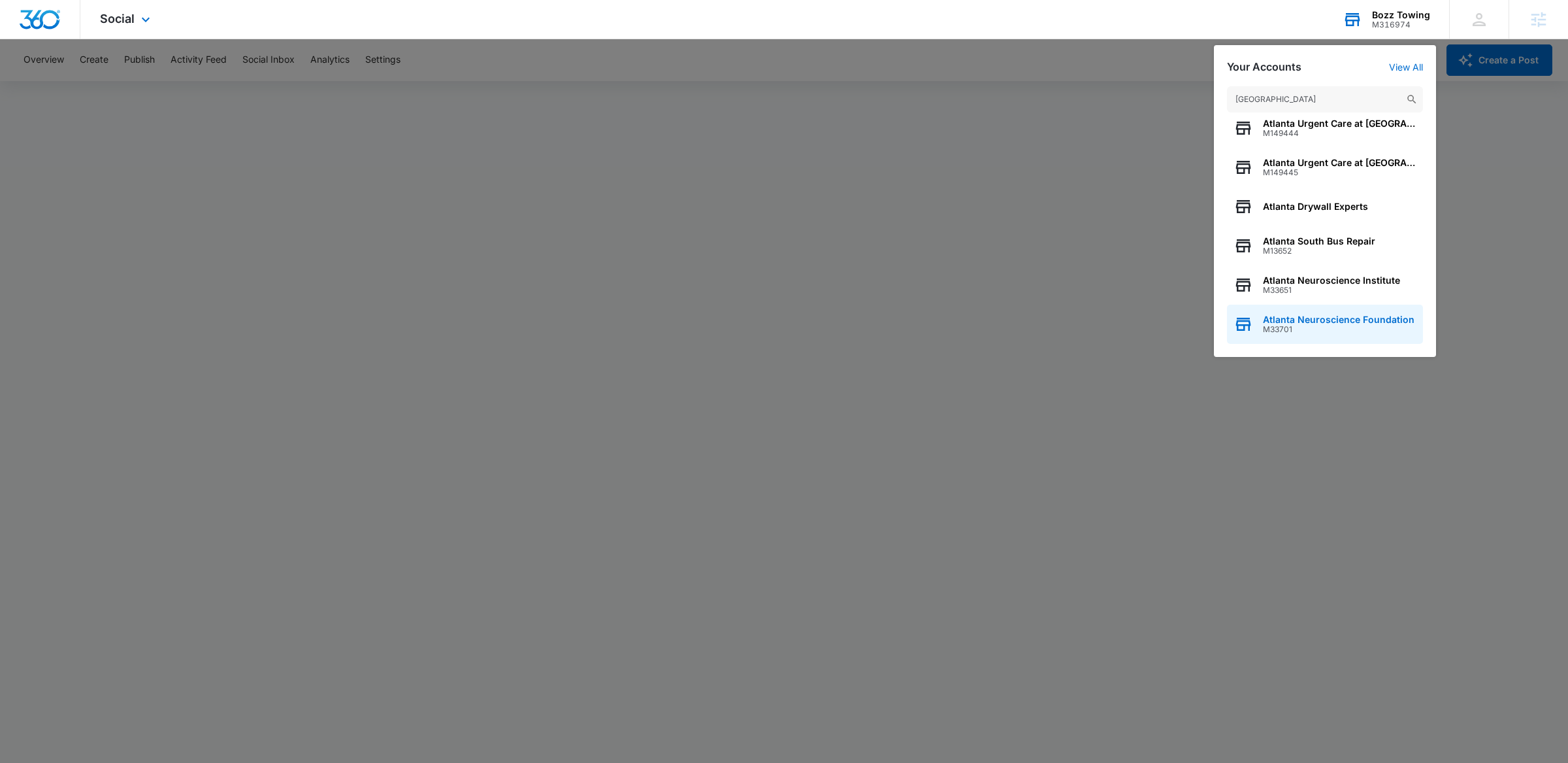
type input "[GEOGRAPHIC_DATA]"
click at [1313, 316] on span "Atlanta Neuroscience Foundation" at bounding box center [1339, 319] width 152 height 11
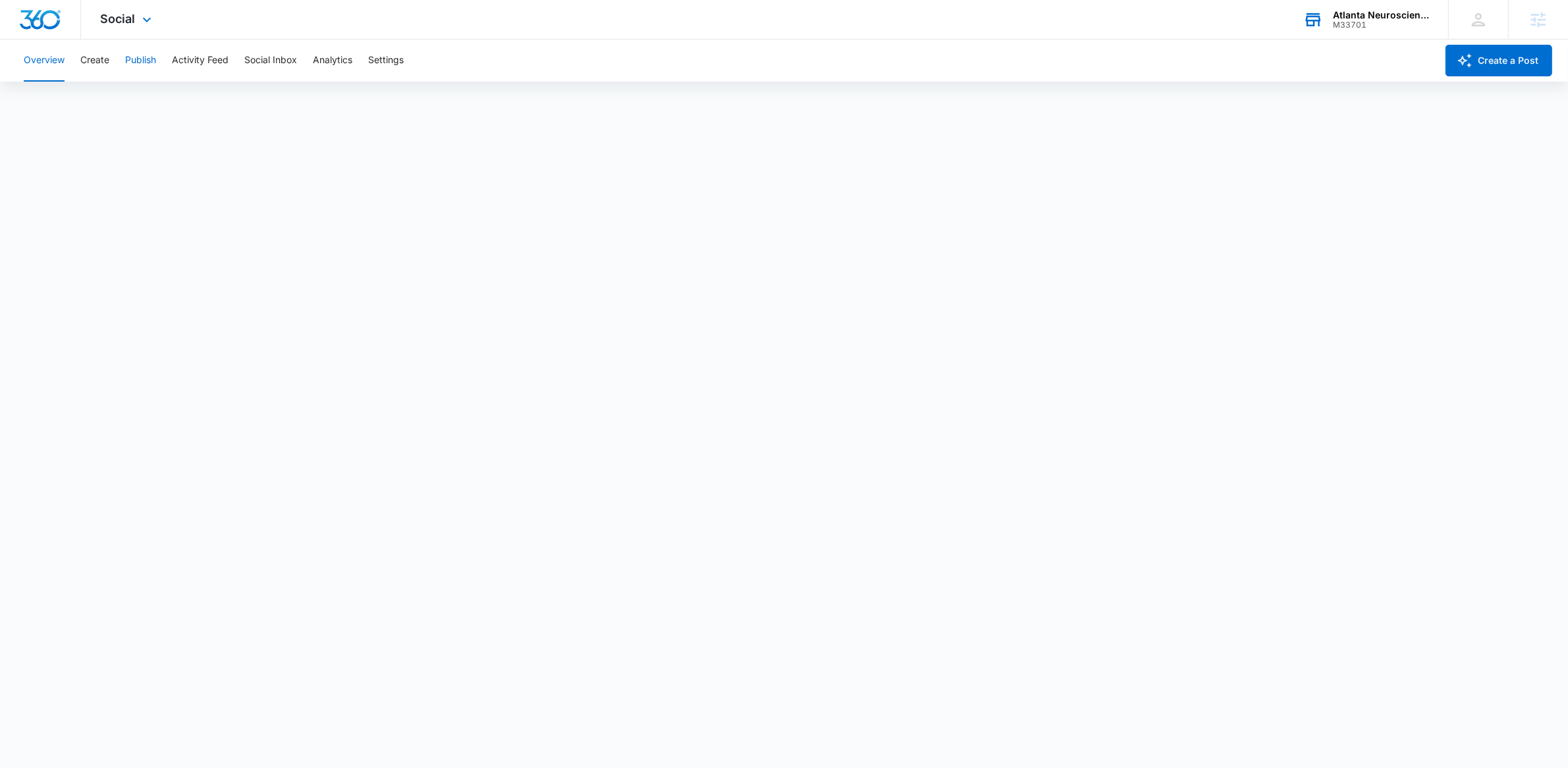
click at [135, 60] on button "Publish" at bounding box center [140, 61] width 31 height 42
click at [137, 14] on div "Social Apps Reputation Websites Forms CRM Email Social Shop Payments POS Conten…" at bounding box center [128, 19] width 94 height 39
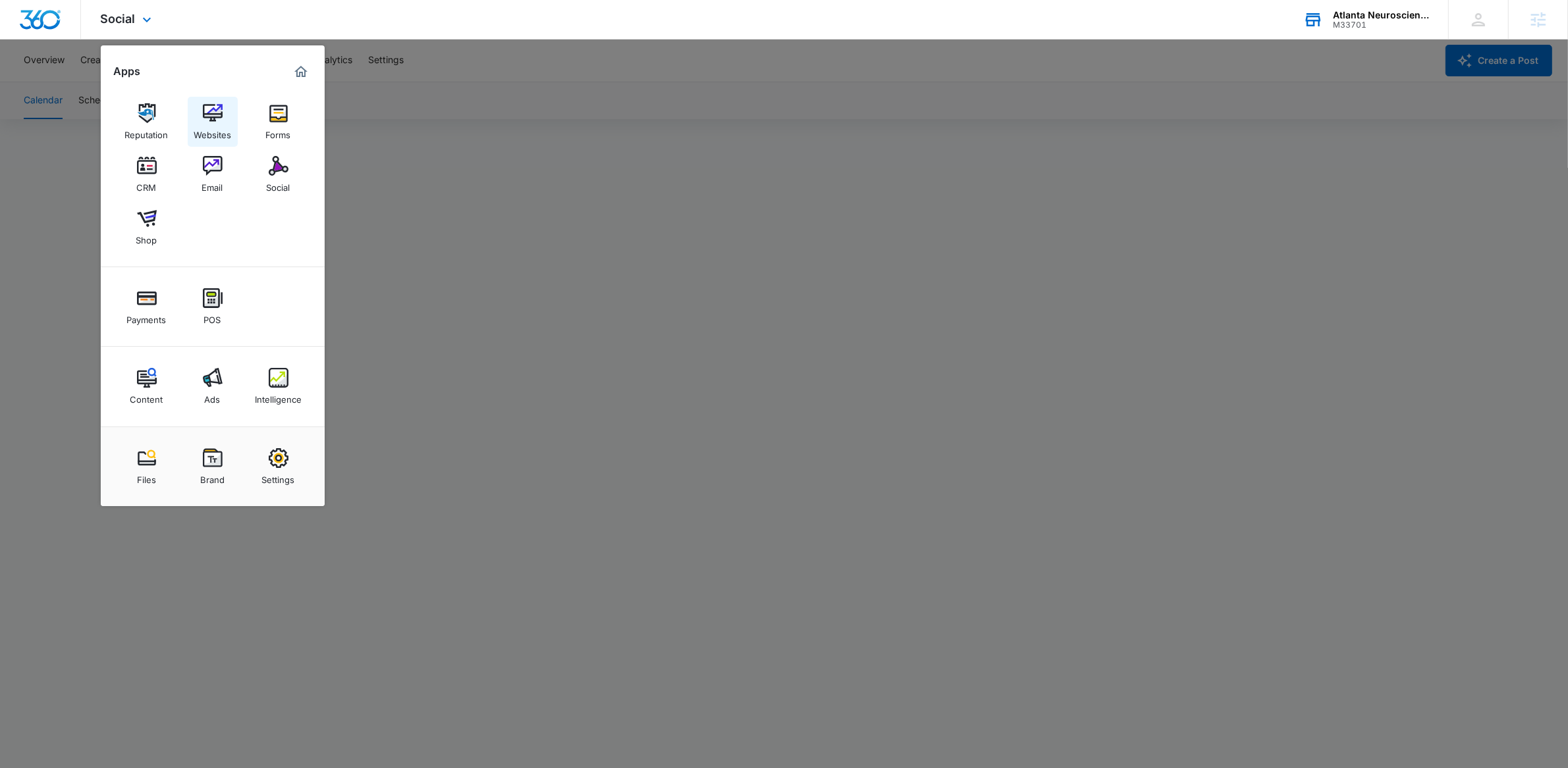
click at [212, 115] on img at bounding box center [213, 113] width 20 height 20
